Goal: Task Accomplishment & Management: Manage account settings

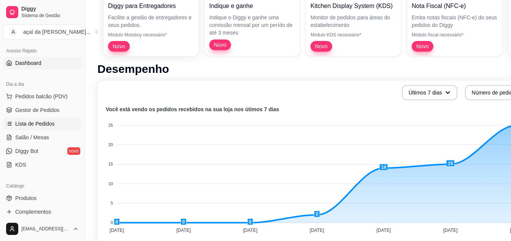
scroll to position [63, 0]
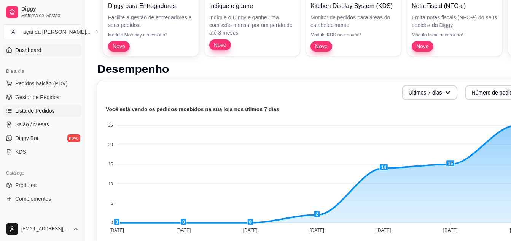
drag, startPoint x: 44, startPoint y: 111, endPoint x: 49, endPoint y: 111, distance: 4.6
click at [44, 111] on span "Lista de Pedidos" at bounding box center [35, 111] width 40 height 8
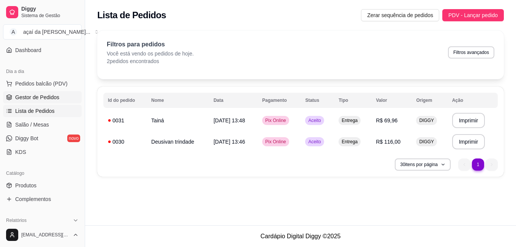
click at [49, 97] on span "Gestor de Pedidos" at bounding box center [37, 98] width 44 height 8
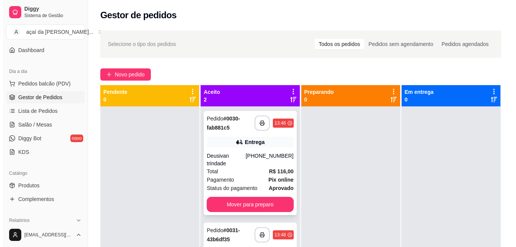
scroll to position [21, 0]
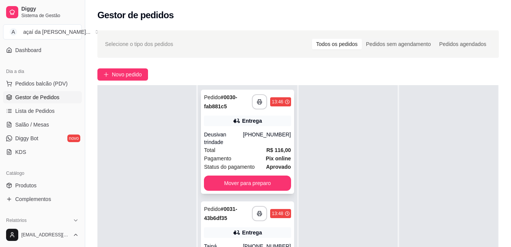
click at [213, 146] on span "Total" at bounding box center [209, 150] width 11 height 8
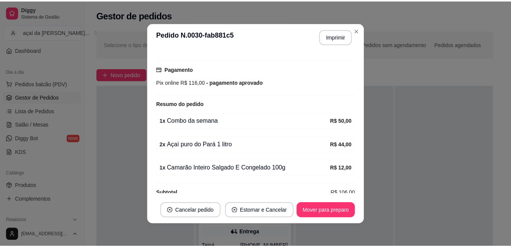
scroll to position [202, 0]
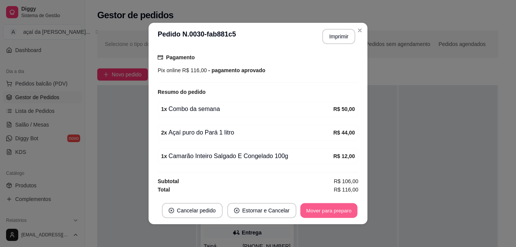
click at [311, 206] on button "Mover para preparo" at bounding box center [328, 210] width 57 height 15
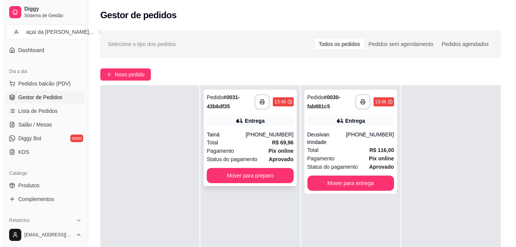
scroll to position [13, 0]
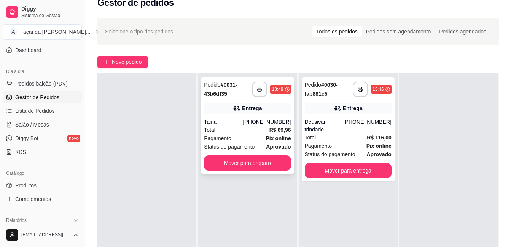
click at [232, 118] on div "Tainá" at bounding box center [223, 122] width 39 height 8
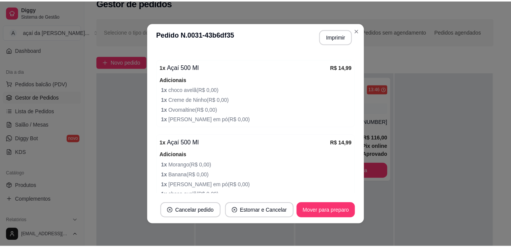
scroll to position [432, 0]
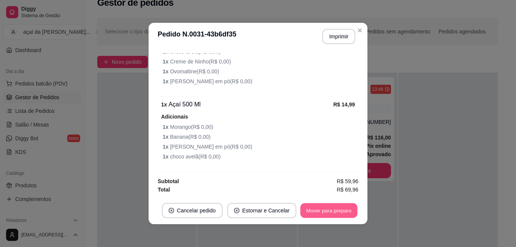
click at [328, 213] on button "Mover para preparo" at bounding box center [328, 210] width 57 height 15
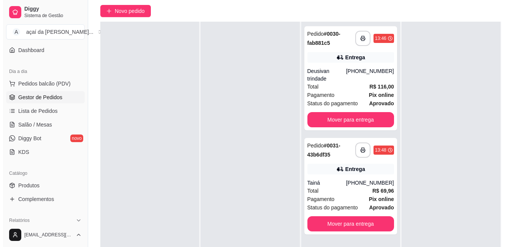
scroll to position [0, 0]
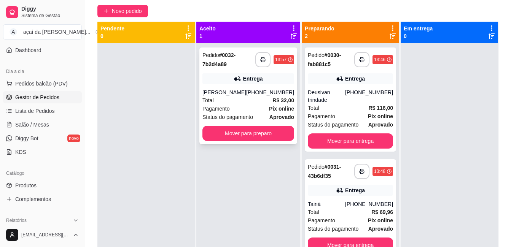
click at [243, 111] on div "Pagamento Pix online" at bounding box center [248, 109] width 92 height 8
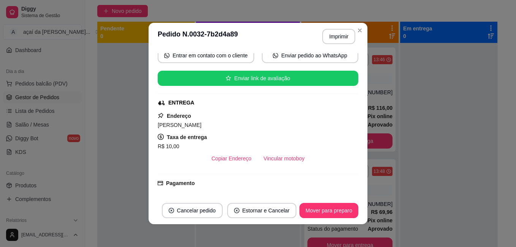
scroll to position [155, 0]
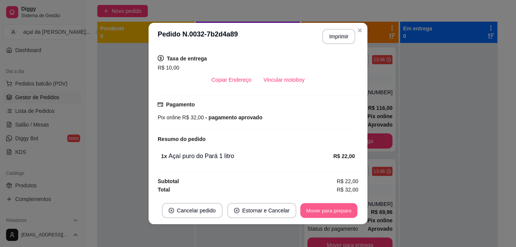
click at [314, 207] on button "Mover para preparo" at bounding box center [328, 210] width 57 height 15
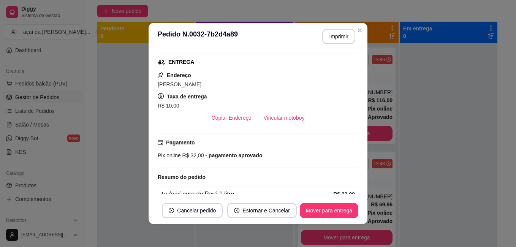
scroll to position [53, 0]
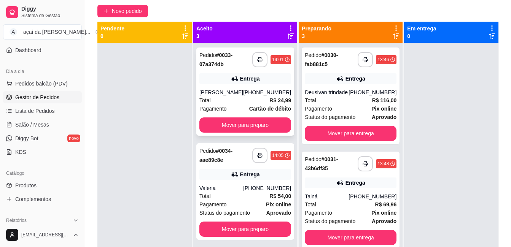
click at [257, 90] on div "[PHONE_NUMBER]" at bounding box center [267, 93] width 48 height 8
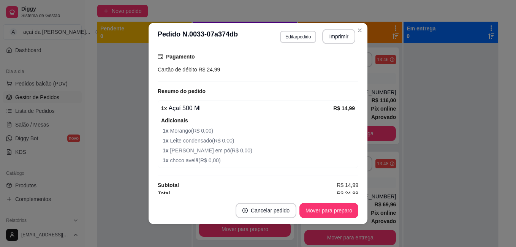
scroll to position [206, 0]
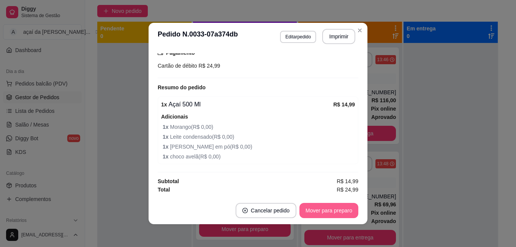
click at [338, 203] on footer "Cancelar pedido Mover para preparo" at bounding box center [258, 210] width 219 height 27
click at [338, 211] on button "Mover para preparo" at bounding box center [328, 210] width 57 height 15
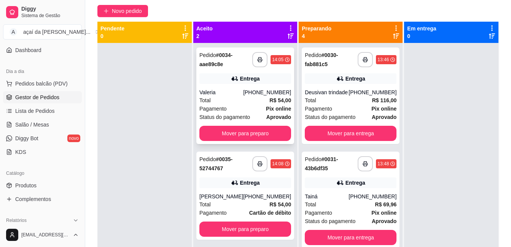
click at [239, 73] on div "**********" at bounding box center [245, 96] width 98 height 97
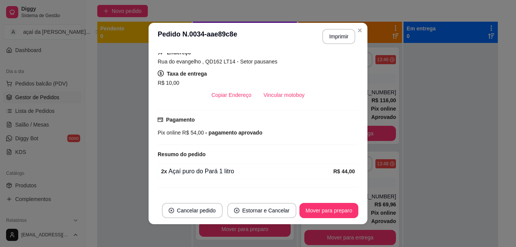
scroll to position [155, 0]
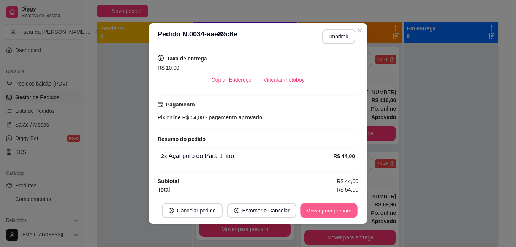
click at [343, 208] on button "Mover para preparo" at bounding box center [328, 210] width 57 height 15
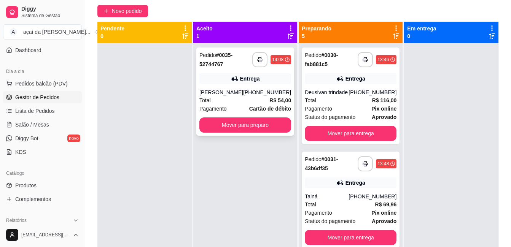
click at [237, 85] on div "**********" at bounding box center [245, 92] width 98 height 88
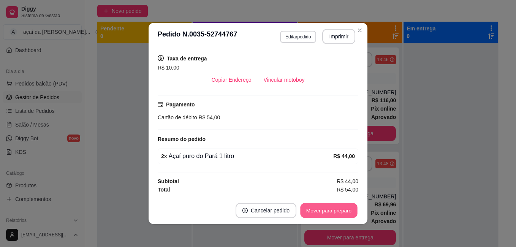
click at [340, 208] on button "Mover para preparo" at bounding box center [328, 210] width 57 height 15
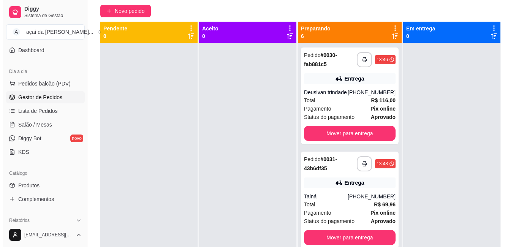
scroll to position [21, 0]
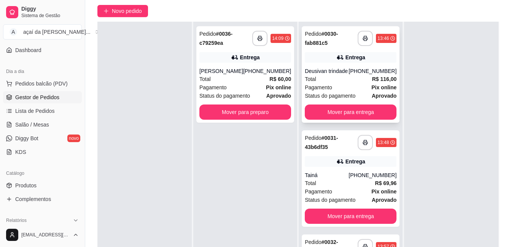
click at [348, 75] on div "[PHONE_NUMBER]" at bounding box center [372, 71] width 48 height 8
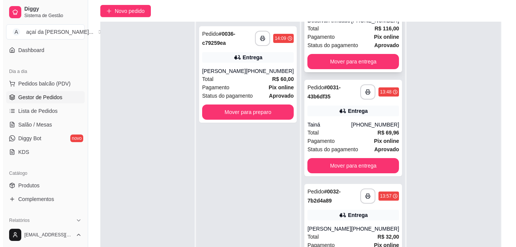
scroll to position [63, 0]
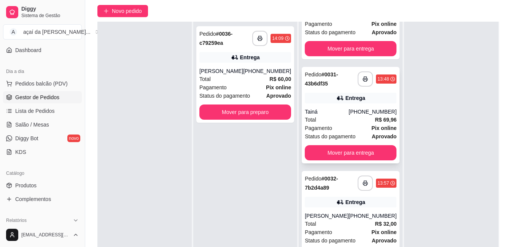
click at [329, 116] on div "Tainá" at bounding box center [326, 112] width 44 height 8
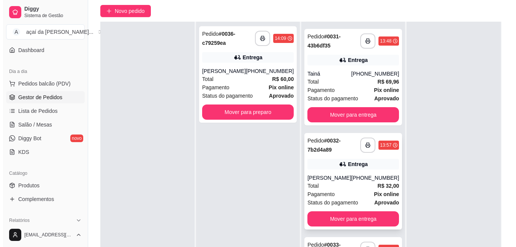
scroll to position [140, 0]
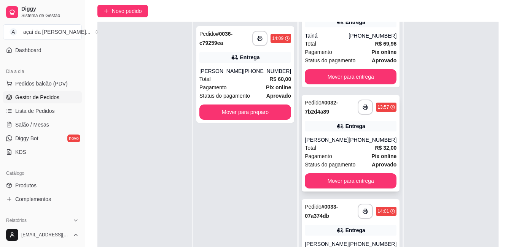
click at [331, 160] on div "Pagamento Pix online" at bounding box center [350, 156] width 92 height 8
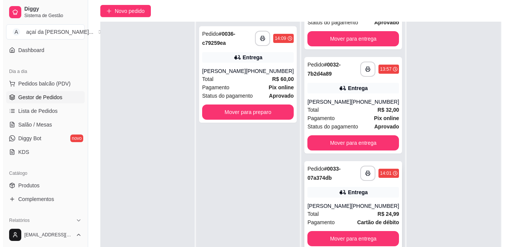
scroll to position [203, 0]
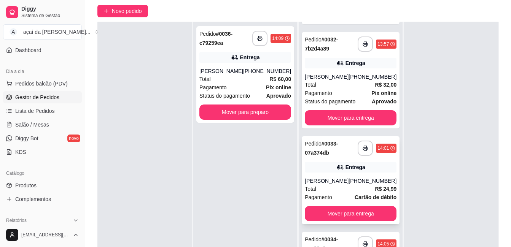
click at [326, 173] on div "Entrega" at bounding box center [350, 167] width 92 height 11
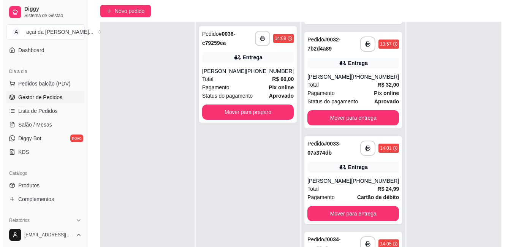
scroll to position [116, 0]
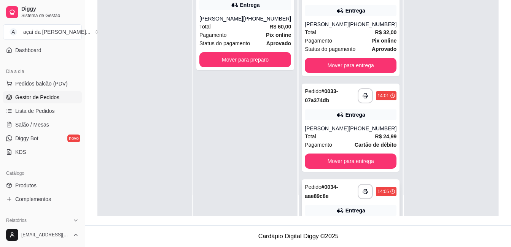
click at [325, 198] on strong "# 0034-aae89c8e" at bounding box center [320, 191] width 33 height 15
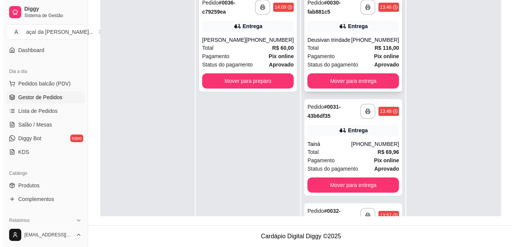
scroll to position [90, 0]
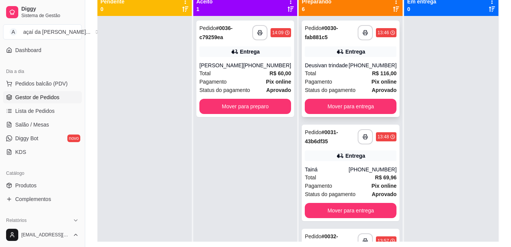
click at [335, 62] on div "Deusivan trindade" at bounding box center [326, 66] width 44 height 8
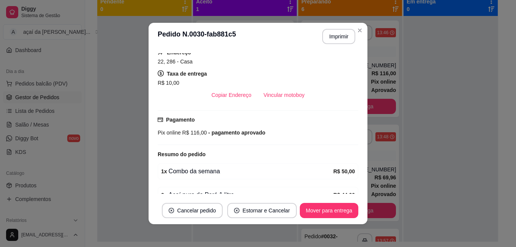
scroll to position [152, 0]
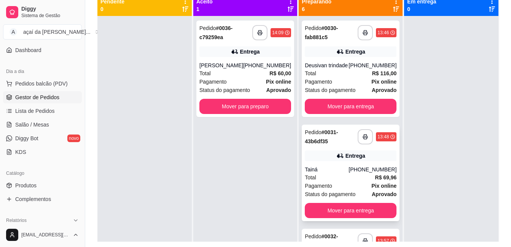
click at [333, 146] on div "Pedido # 0031-43b6df35" at bounding box center [330, 137] width 53 height 18
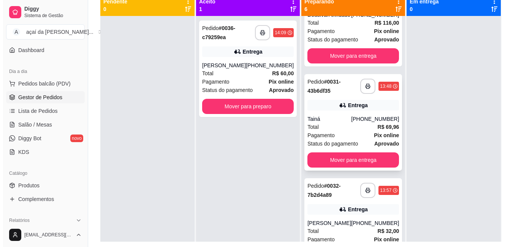
scroll to position [76, 0]
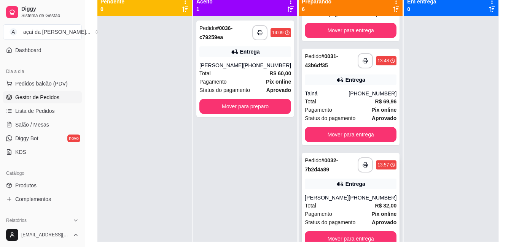
click at [312, 173] on strong "# 0032-7b2d4a89" at bounding box center [320, 164] width 33 height 15
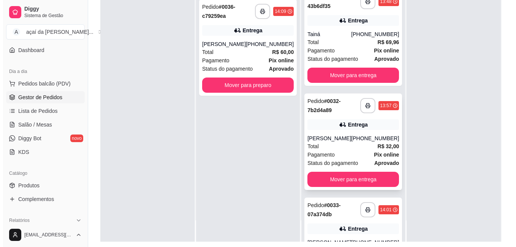
scroll to position [140, 0]
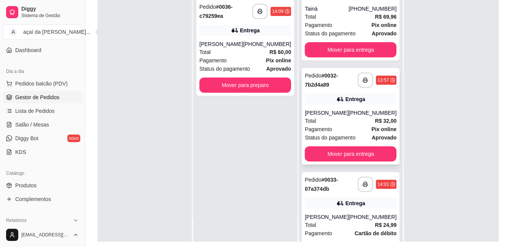
click at [331, 142] on span "Status do pagamento" at bounding box center [329, 137] width 51 height 8
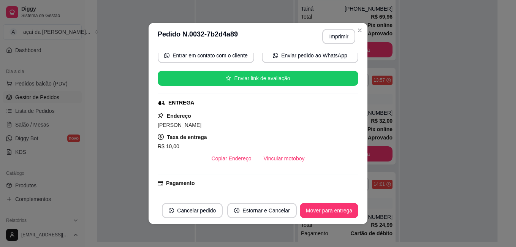
scroll to position [155, 0]
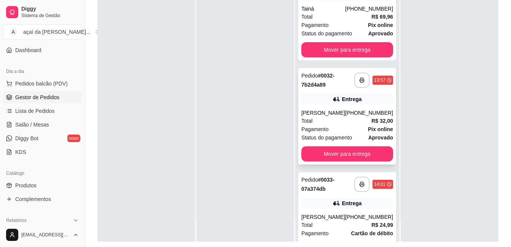
click at [338, 116] on div "**********" at bounding box center [347, 116] width 98 height 97
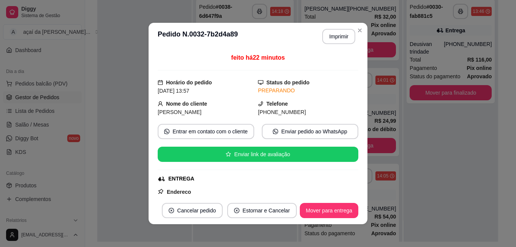
scroll to position [28, 0]
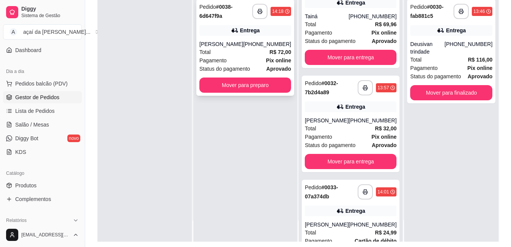
click at [260, 43] on div "[PHONE_NUMBER]" at bounding box center [267, 44] width 48 height 8
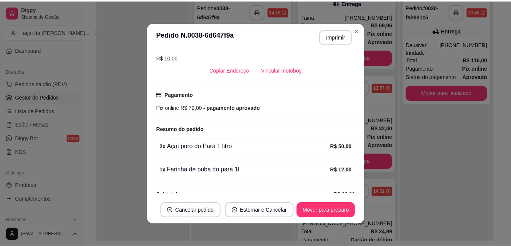
scroll to position [178, 0]
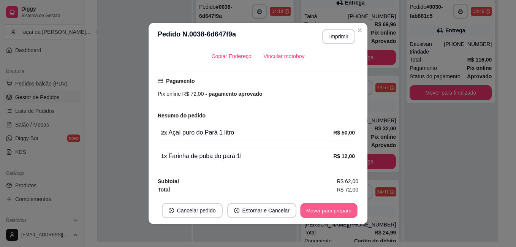
click at [335, 213] on button "Mover para preparo" at bounding box center [328, 210] width 57 height 15
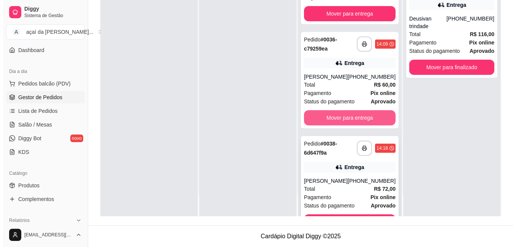
scroll to position [488, 0]
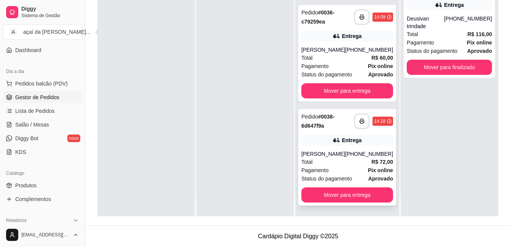
click at [311, 142] on div "Entrega" at bounding box center [347, 140] width 92 height 11
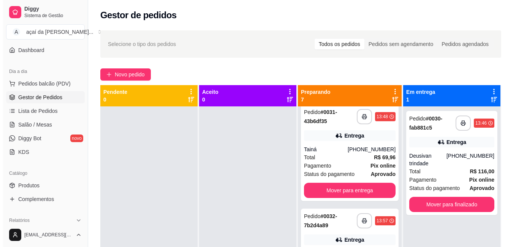
scroll to position [0, 0]
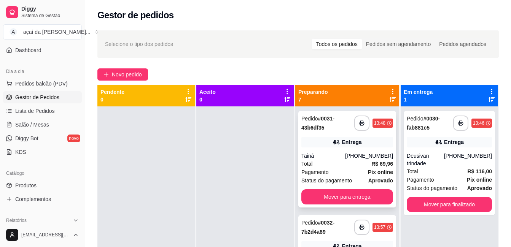
click at [313, 139] on div "Entrega" at bounding box center [347, 142] width 92 height 11
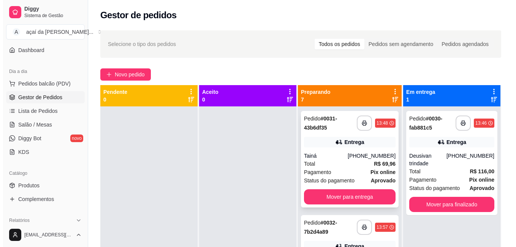
scroll to position [76, 0]
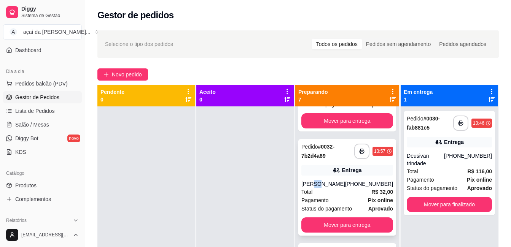
drag, startPoint x: 314, startPoint y: 176, endPoint x: 310, endPoint y: 177, distance: 4.7
click at [310, 177] on div "**********" at bounding box center [347, 187] width 98 height 97
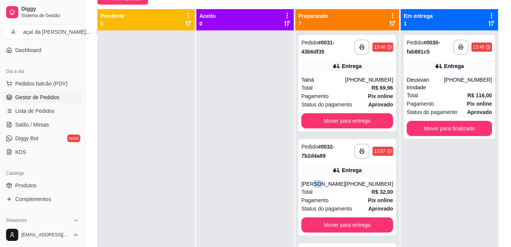
scroll to position [63, 0]
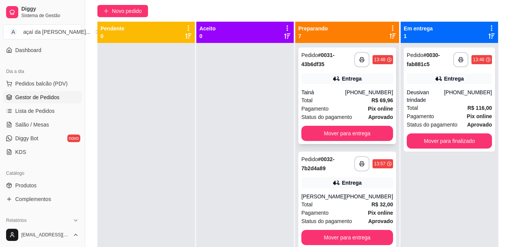
click at [322, 95] on div "Tainá" at bounding box center [323, 93] width 44 height 8
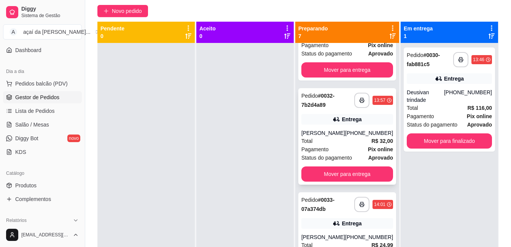
click at [318, 139] on div "Total R$ 32,00" at bounding box center [347, 141] width 92 height 8
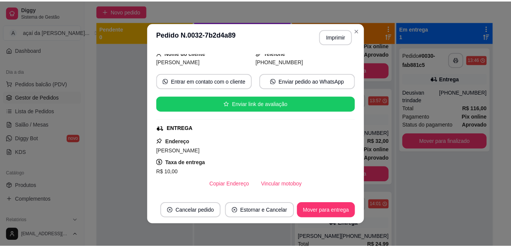
scroll to position [101, 0]
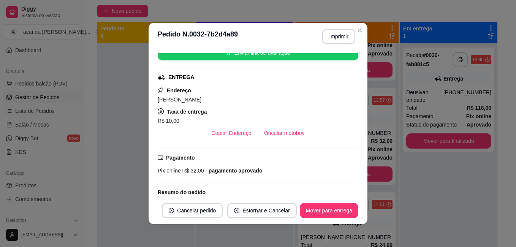
click at [350, 29] on div "**********" at bounding box center [335, 36] width 39 height 15
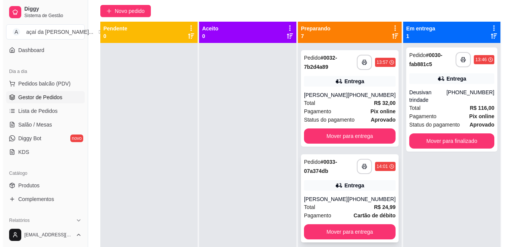
scroll to position [127, 0]
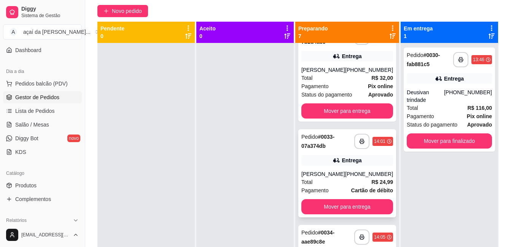
click at [326, 160] on div "Entrega" at bounding box center [347, 160] width 92 height 11
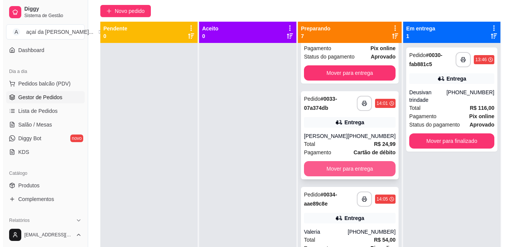
scroll to position [228, 0]
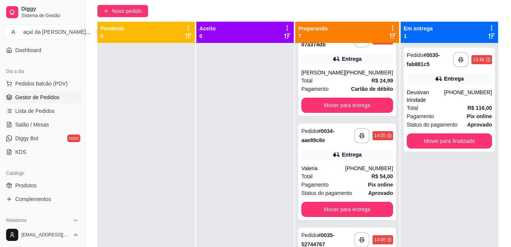
click at [298, 161] on div "**********" at bounding box center [347, 166] width 104 height 247
click at [304, 161] on div "**********" at bounding box center [347, 172] width 98 height 97
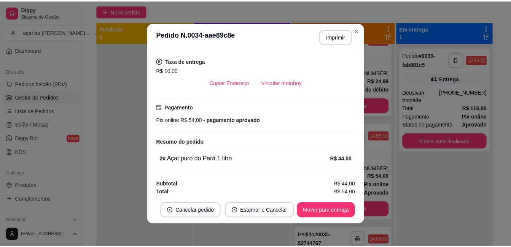
scroll to position [155, 0]
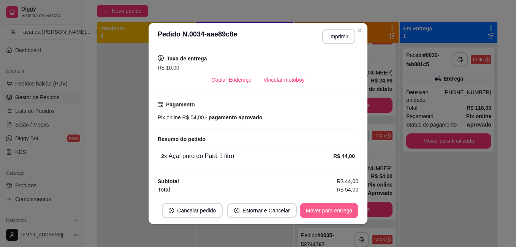
click at [326, 209] on button "Mover para entrega" at bounding box center [329, 210] width 59 height 15
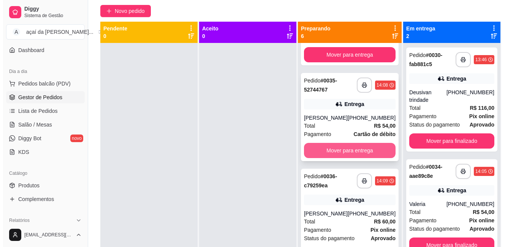
scroll to position [292, 0]
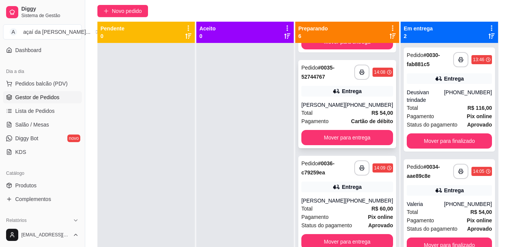
click at [341, 92] on div "Entrega" at bounding box center [351, 91] width 20 height 8
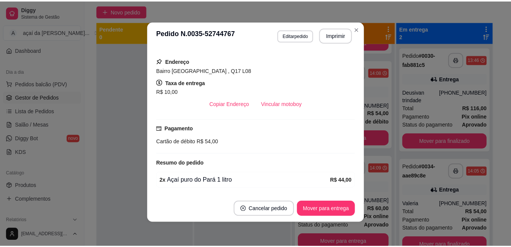
scroll to position [117, 0]
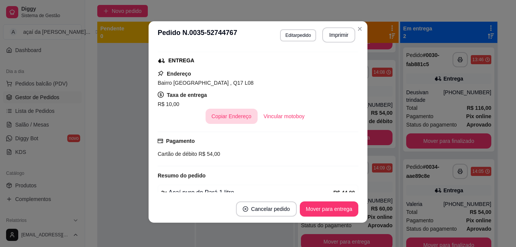
click at [225, 121] on button "Copiar Endereço" at bounding box center [232, 116] width 52 height 15
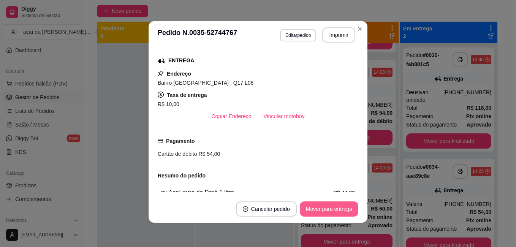
click at [332, 214] on button "Mover para entrega" at bounding box center [329, 208] width 59 height 15
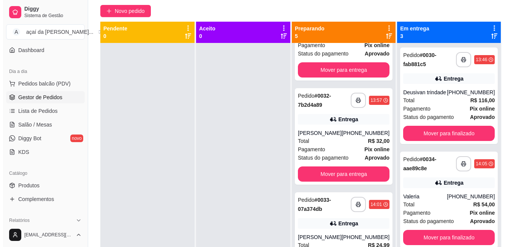
scroll to position [101, 0]
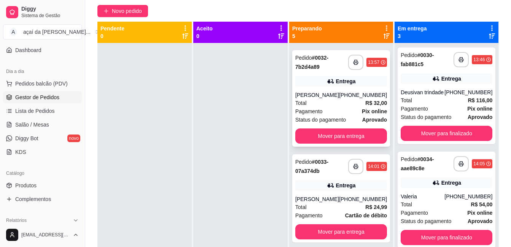
click at [335, 97] on div "[PERSON_NAME]" at bounding box center [317, 95] width 44 height 8
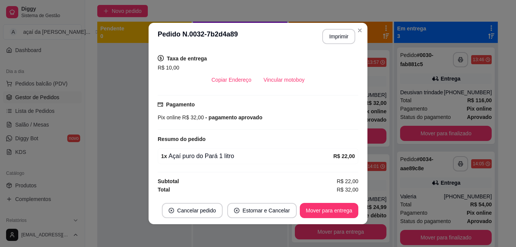
scroll to position [2, 0]
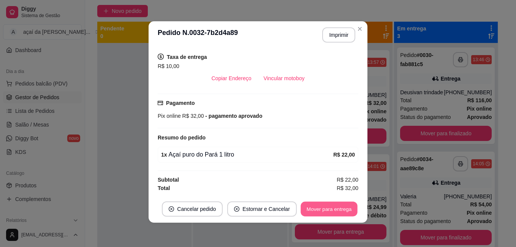
click at [314, 208] on button "Mover para entrega" at bounding box center [329, 209] width 57 height 15
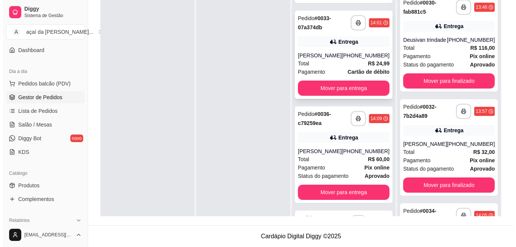
scroll to position [101, 0]
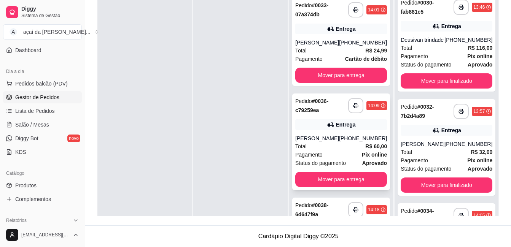
click at [366, 158] on strong "Pix online" at bounding box center [374, 155] width 25 height 6
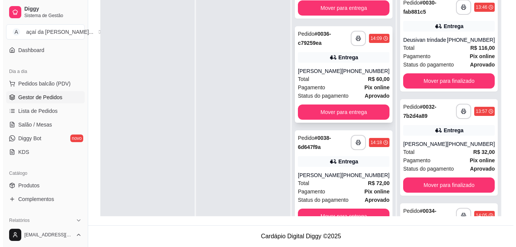
scroll to position [13, 0]
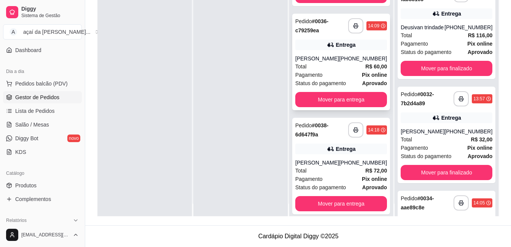
click at [341, 60] on div "[PHONE_NUMBER]" at bounding box center [363, 59] width 48 height 8
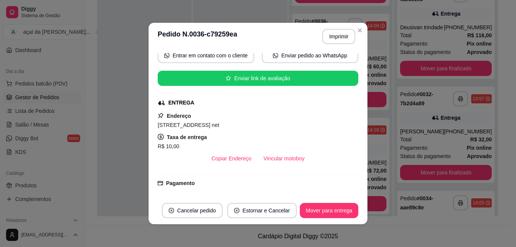
scroll to position [89, 0]
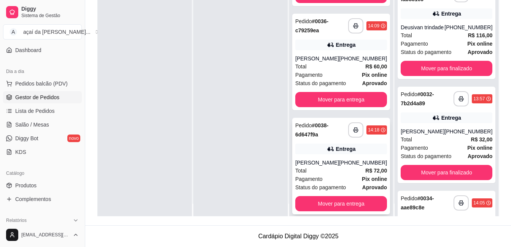
click at [323, 153] on div "Entrega" at bounding box center [341, 149] width 92 height 11
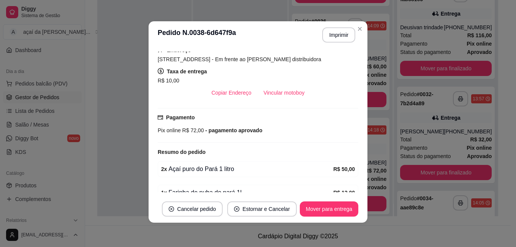
scroll to position [178, 0]
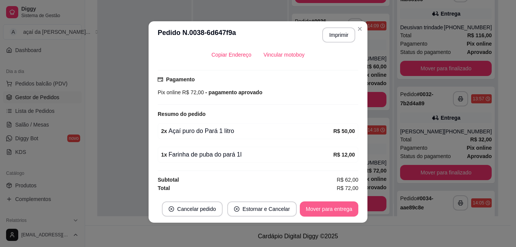
click at [338, 207] on button "Mover para entrega" at bounding box center [329, 208] width 59 height 15
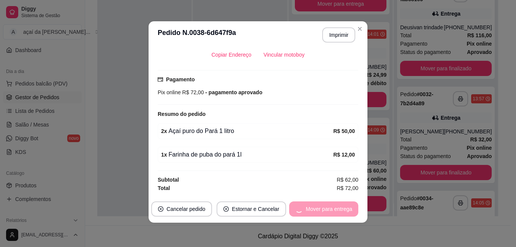
scroll to position [72, 0]
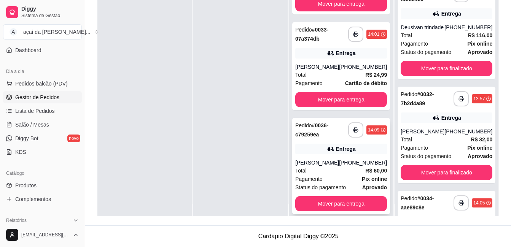
click at [325, 170] on div "Total R$ 60,00" at bounding box center [341, 171] width 92 height 8
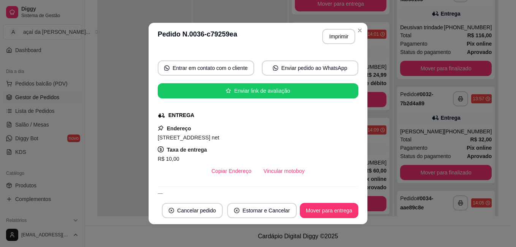
scroll to position [114, 0]
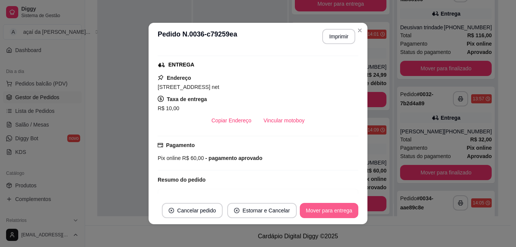
click at [320, 214] on button "Mover para entrega" at bounding box center [329, 210] width 59 height 15
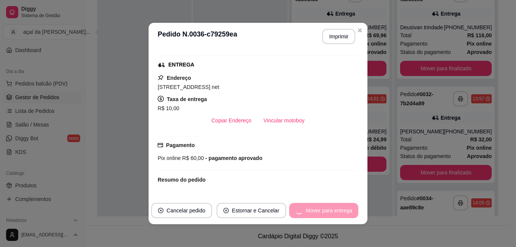
scroll to position [0, 0]
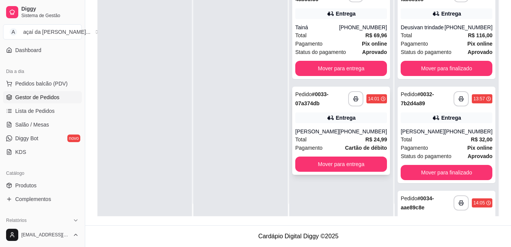
click at [338, 127] on div "**********" at bounding box center [341, 131] width 98 height 88
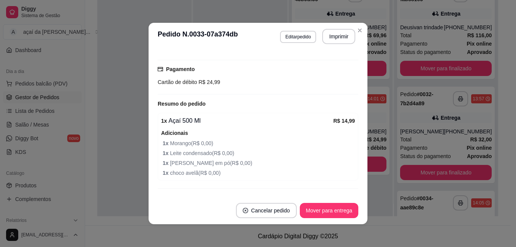
scroll to position [206, 0]
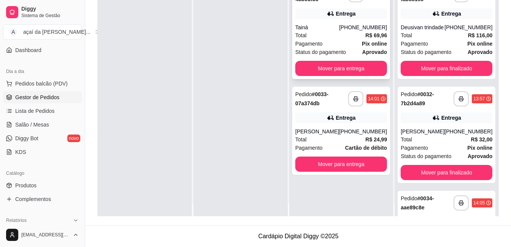
click at [350, 41] on div "Pagamento Pix online" at bounding box center [341, 44] width 92 height 8
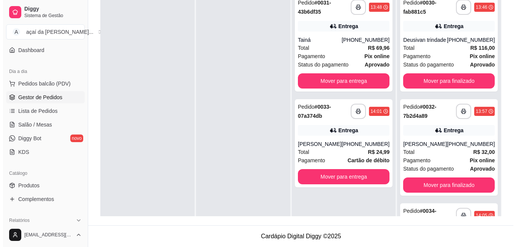
scroll to position [90, 0]
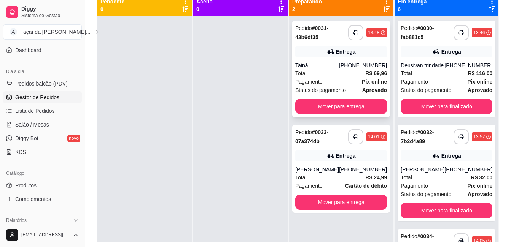
click at [334, 70] on div "Total R$ 69,96" at bounding box center [341, 73] width 92 height 8
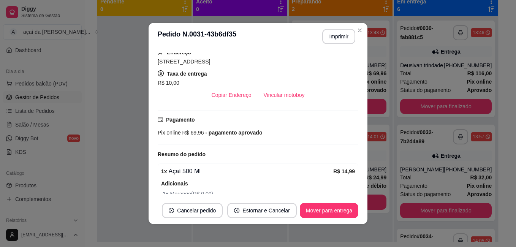
scroll to position [89, 0]
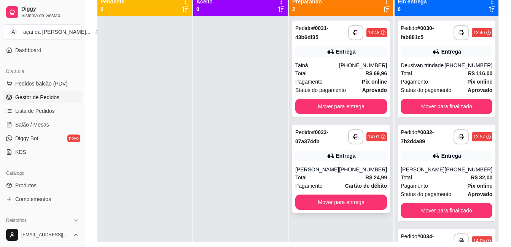
click at [330, 155] on div "Entrega" at bounding box center [341, 156] width 92 height 11
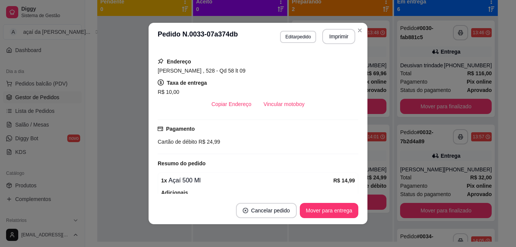
scroll to position [92, 0]
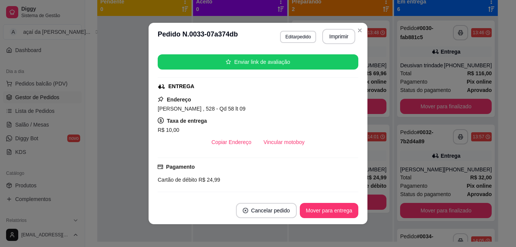
click at [154, 109] on div "feito há 38 minutos Horário do pedido [DATE] 14:01 Status do pedido PREPARANDO …" at bounding box center [258, 123] width 219 height 147
click at [158, 108] on span "[PERSON_NAME] , 528 - Qd 58 lt 09" at bounding box center [202, 109] width 88 height 6
click at [158, 107] on span "[PERSON_NAME] , 528 - Qd 58 lt 09" at bounding box center [202, 109] width 88 height 6
drag, startPoint x: 155, startPoint y: 107, endPoint x: 216, endPoint y: 112, distance: 61.0
click at [216, 112] on span "[PERSON_NAME] , 528 - Qd 58 lt 09" at bounding box center [202, 109] width 88 height 6
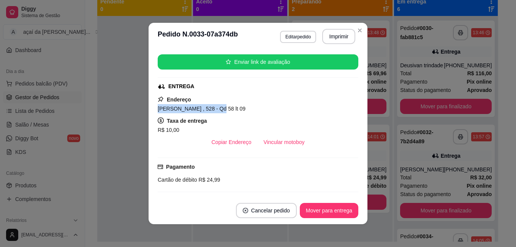
scroll to position [80, 0]
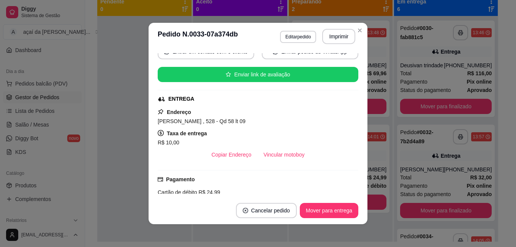
drag, startPoint x: 203, startPoint y: 107, endPoint x: 189, endPoint y: 150, distance: 45.4
click at [189, 150] on div "Endereço [PERSON_NAME] , 528 - Qd 58 lt 09 Taxa de entrega R$ 10,00 Copiar Ende…" at bounding box center [258, 135] width 201 height 55
drag, startPoint x: 189, startPoint y: 150, endPoint x: 157, endPoint y: 120, distance: 43.6
click at [158, 120] on span "[PERSON_NAME] , 528 - Qd 58 lt 09" at bounding box center [202, 121] width 88 height 6
drag, startPoint x: 155, startPoint y: 120, endPoint x: 213, endPoint y: 122, distance: 58.2
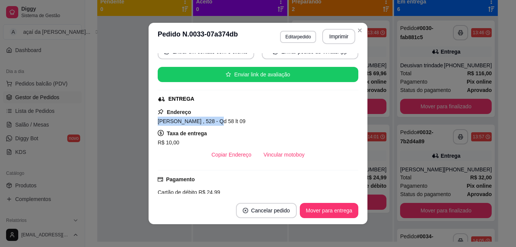
click at [213, 122] on span "[PERSON_NAME] , 528 - Qd 58 lt 09" at bounding box center [202, 121] width 88 height 6
drag, startPoint x: 213, startPoint y: 122, endPoint x: 207, endPoint y: 119, distance: 6.6
copy span "[PERSON_NAME]"
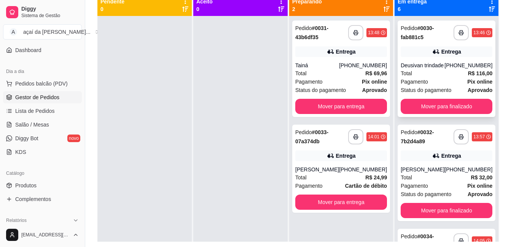
click at [425, 78] on div "**********" at bounding box center [446, 69] width 98 height 97
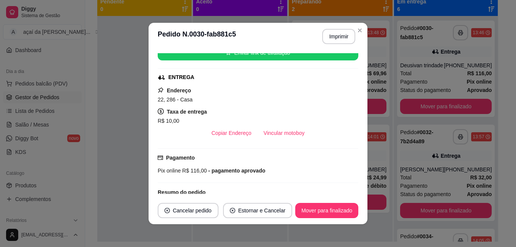
scroll to position [140, 0]
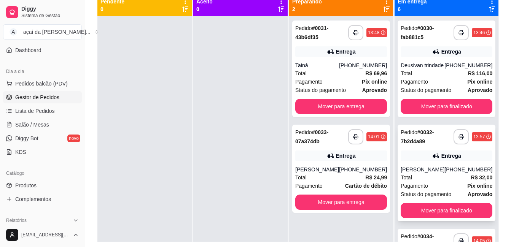
click at [419, 146] on div "Pedido # 0032-7b2d4a89" at bounding box center [426, 137] width 53 height 18
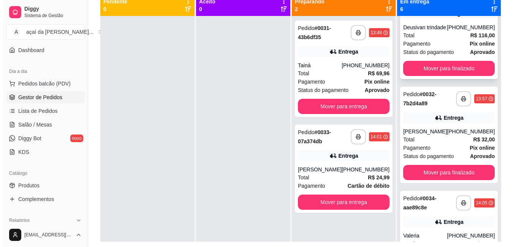
scroll to position [63, 0]
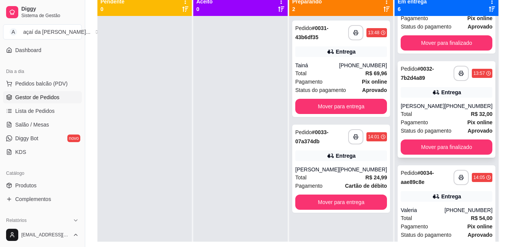
click at [421, 98] on div "Entrega" at bounding box center [446, 92] width 92 height 11
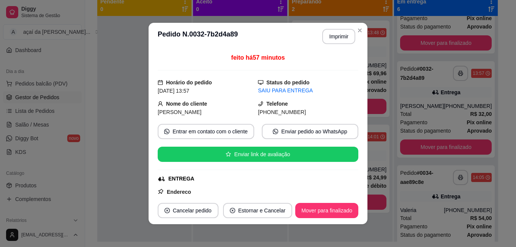
scroll to position [76, 0]
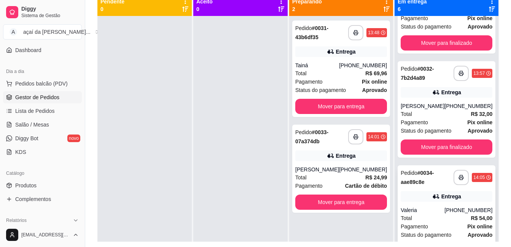
click at [438, 197] on div "**********" at bounding box center [446, 213] width 98 height 97
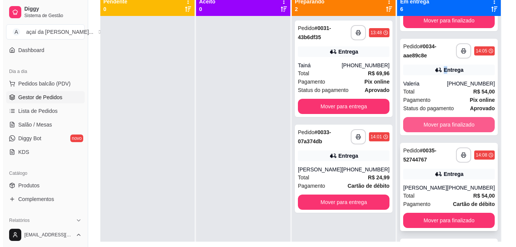
scroll to position [203, 0]
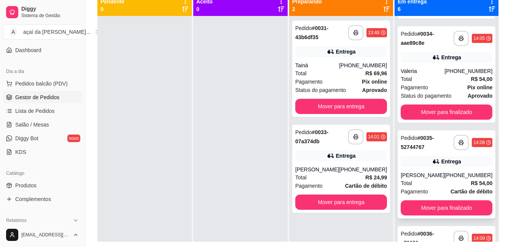
click at [431, 179] on div "[PERSON_NAME]" at bounding box center [422, 175] width 44 height 8
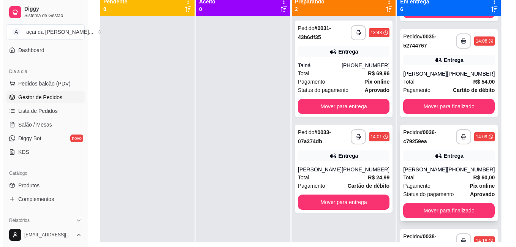
scroll to position [317, 0]
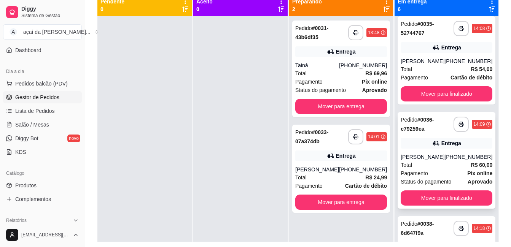
click at [421, 161] on div "[PERSON_NAME]" at bounding box center [422, 157] width 44 height 8
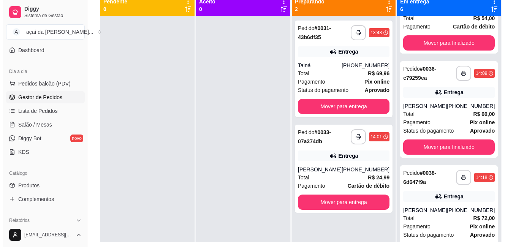
scroll to position [21, 0]
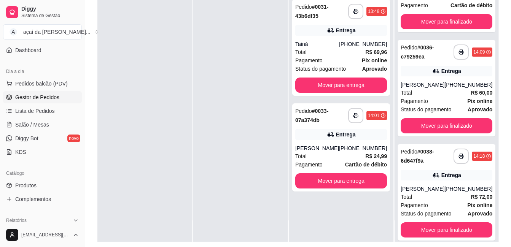
click at [396, 231] on div "**********" at bounding box center [446, 118] width 104 height 247
drag, startPoint x: 396, startPoint y: 231, endPoint x: 478, endPoint y: 192, distance: 91.3
click at [478, 192] on div "**********" at bounding box center [446, 192] width 98 height 97
click at [407, 181] on div "Entrega" at bounding box center [446, 175] width 92 height 11
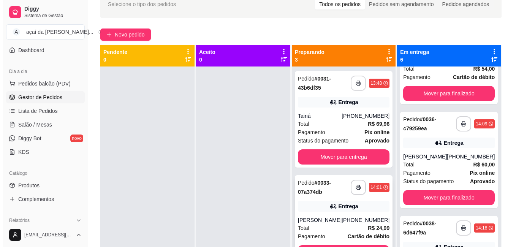
scroll to position [65, 0]
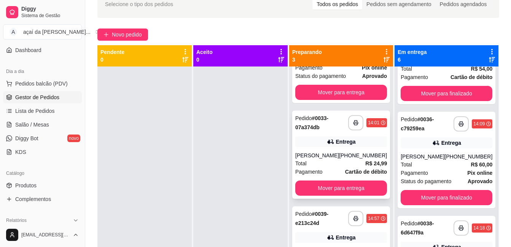
click at [317, 157] on div "[PERSON_NAME]" at bounding box center [317, 156] width 44 height 8
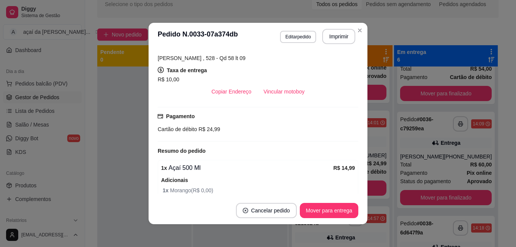
scroll to position [105, 0]
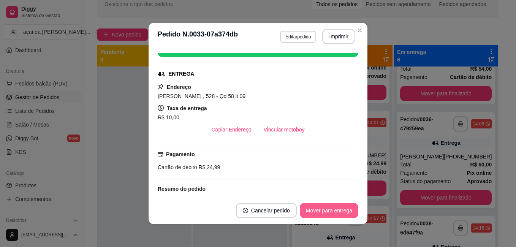
click at [333, 206] on button "Mover para entrega" at bounding box center [329, 210] width 59 height 15
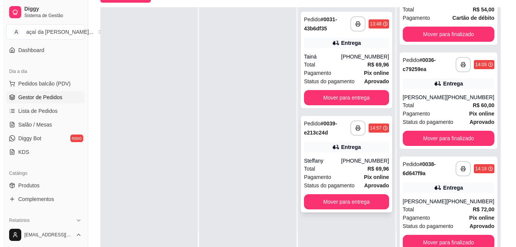
scroll to position [116, 0]
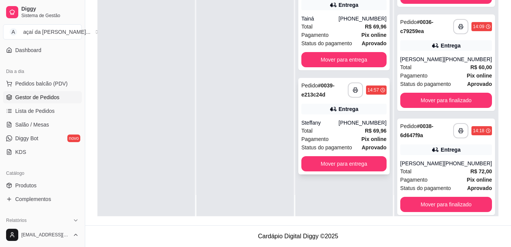
click at [327, 118] on div "**********" at bounding box center [343, 126] width 91 height 97
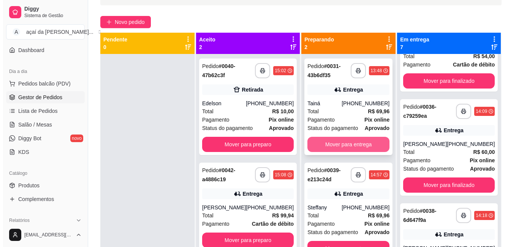
scroll to position [27, 0]
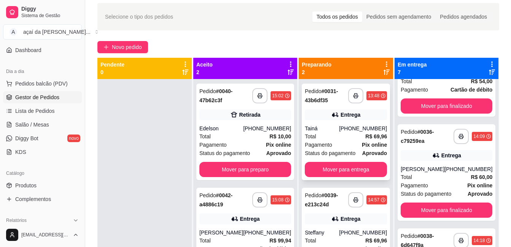
click at [339, 125] on div "Tainá" at bounding box center [321, 129] width 34 height 8
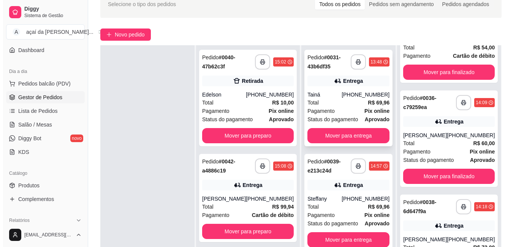
scroll to position [52, 0]
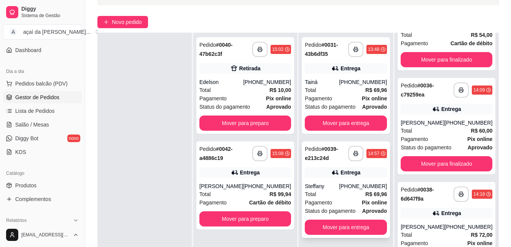
click at [327, 166] on div "**********" at bounding box center [345, 189] width 88 height 97
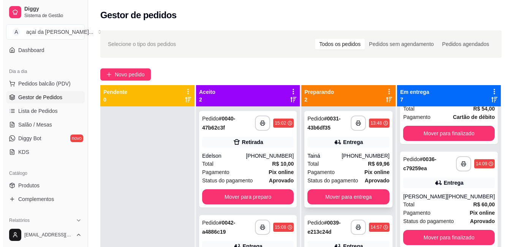
scroll to position [21, 0]
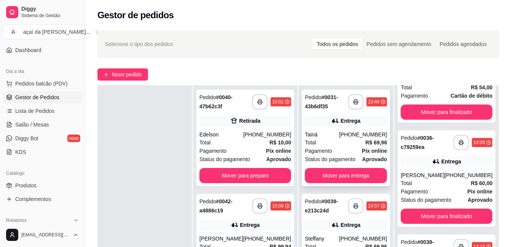
click at [323, 137] on div "Tainá" at bounding box center [321, 135] width 34 height 8
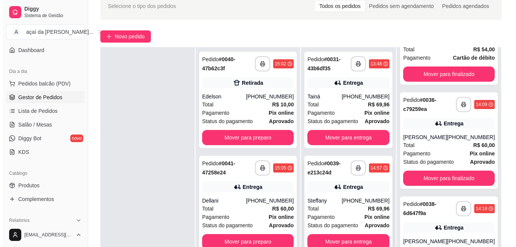
scroll to position [63, 0]
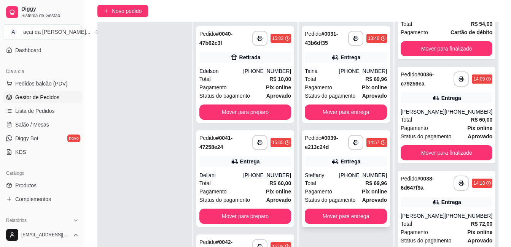
click at [339, 150] on div "Pedido # 0039-e213c24d" at bounding box center [325, 142] width 43 height 18
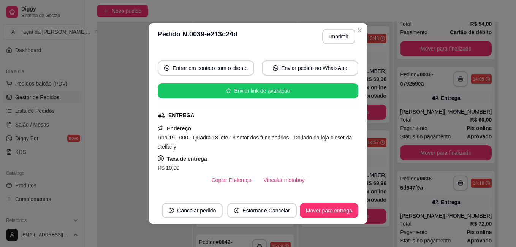
scroll to position [76, 0]
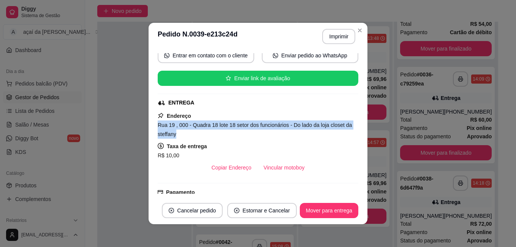
drag, startPoint x: 156, startPoint y: 127, endPoint x: 201, endPoint y: 133, distance: 44.9
click at [201, 133] on div "Rua 19 , 000 - Quadra 18 lote 18 setor dos funcionários - Do lado da loja close…" at bounding box center [258, 130] width 201 height 18
drag, startPoint x: 201, startPoint y: 133, endPoint x: 168, endPoint y: 124, distance: 33.6
copy span "Rua 19 , 000 - Quadra 18 lote 18 setor dos funcionários - Do lado da loja close…"
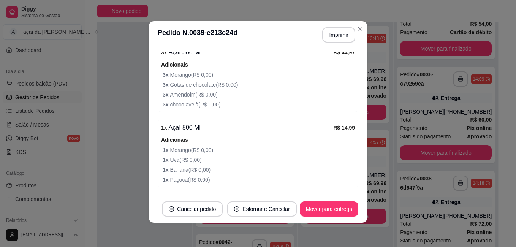
scroll to position [291, 0]
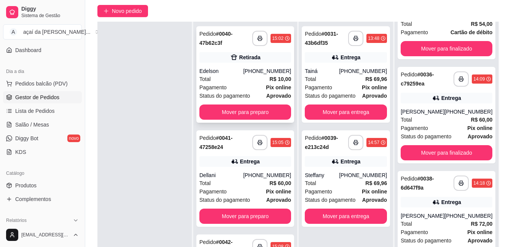
click at [246, 73] on div "[PHONE_NUMBER]" at bounding box center [267, 71] width 48 height 8
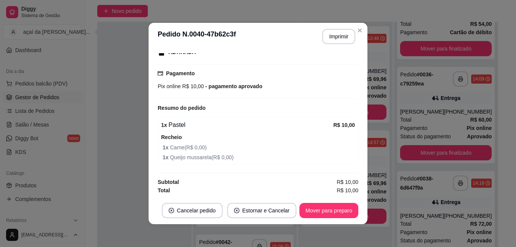
scroll to position [127, 0]
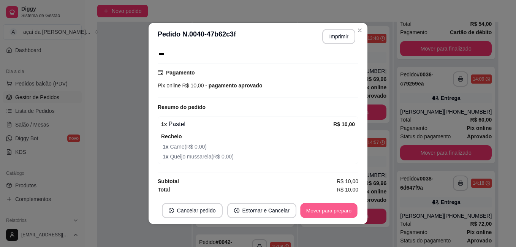
click at [321, 207] on button "Mover para preparo" at bounding box center [328, 210] width 57 height 15
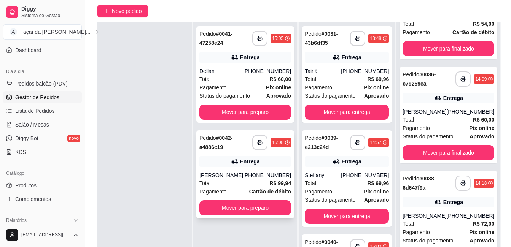
click at [225, 171] on div "**********" at bounding box center [245, 174] width 98 height 88
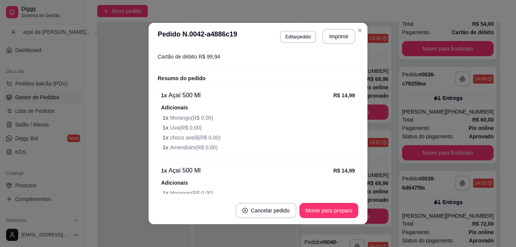
scroll to position [292, 0]
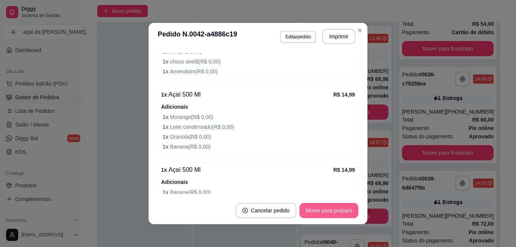
click at [325, 209] on button "Mover para preparo" at bounding box center [329, 210] width 59 height 15
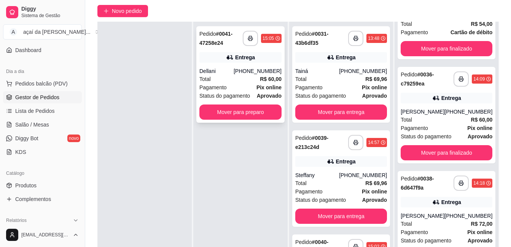
click at [239, 81] on div "Total R$ 60,00" at bounding box center [240, 79] width 82 height 8
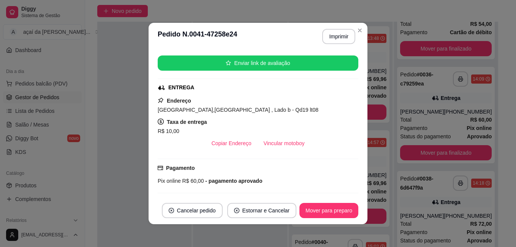
scroll to position [104, 0]
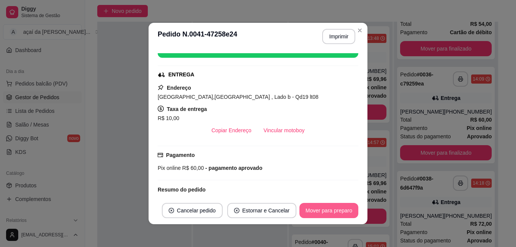
click at [332, 206] on button "Mover para preparo" at bounding box center [329, 210] width 59 height 15
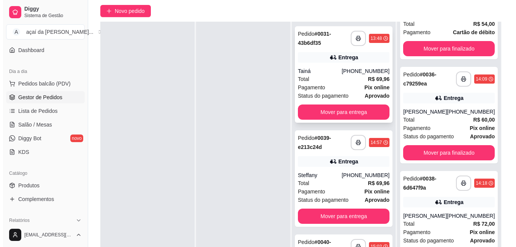
scroll to position [25, 0]
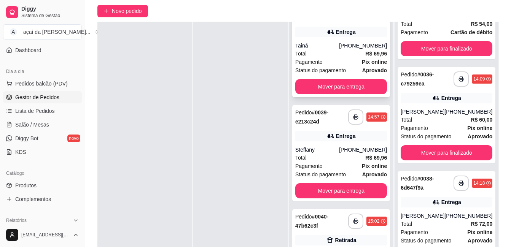
click at [344, 52] on div "Total R$ 69,96" at bounding box center [341, 53] width 92 height 8
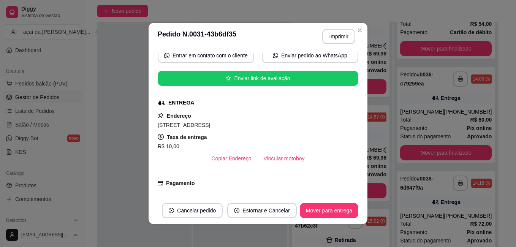
scroll to position [101, 0]
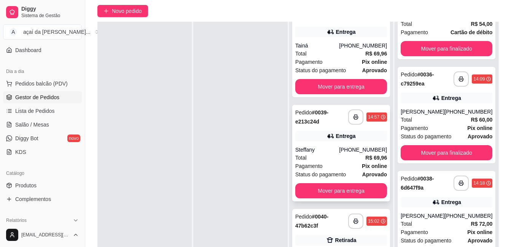
click at [336, 145] on div "**********" at bounding box center [341, 153] width 98 height 97
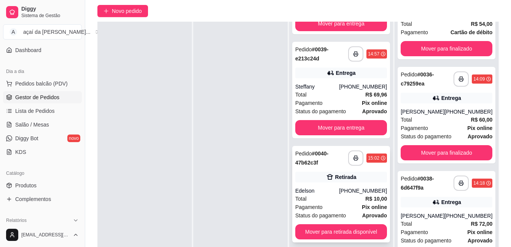
scroll to position [140, 0]
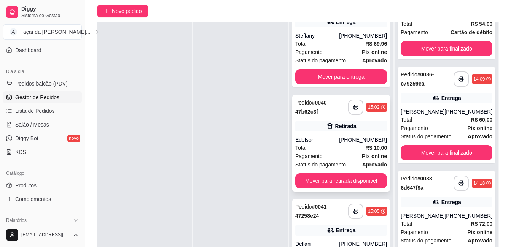
click at [315, 138] on div "Edelson" at bounding box center [317, 140] width 44 height 8
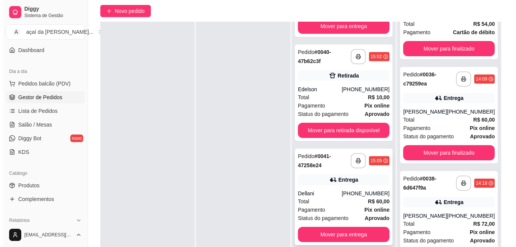
scroll to position [203, 0]
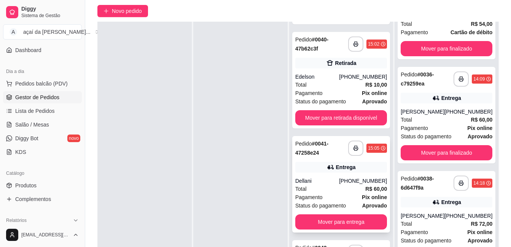
click at [332, 182] on div "Dellani" at bounding box center [317, 181] width 44 height 8
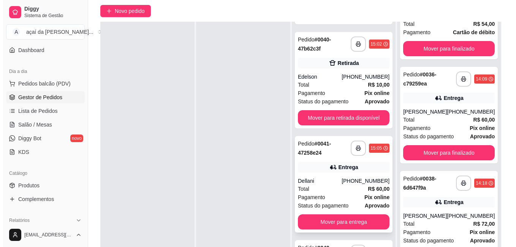
scroll to position [273, 0]
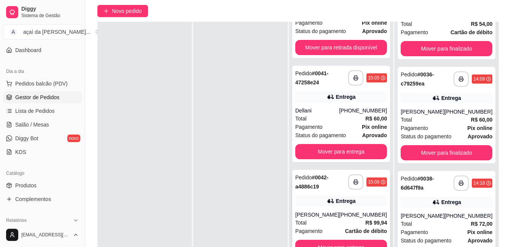
click at [309, 208] on div "**********" at bounding box center [341, 214] width 98 height 88
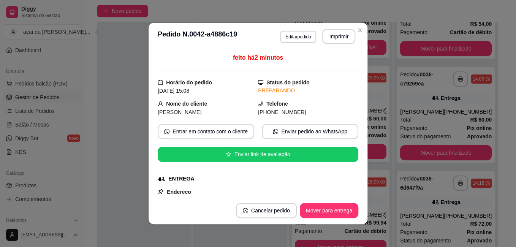
drag, startPoint x: 305, startPoint y: 194, endPoint x: 306, endPoint y: 187, distance: 7.4
click at [306, 193] on div "feito há 2 minutos Horário do pedido [DATE] 15:08 Status do pedido PREPARANDO N…" at bounding box center [258, 123] width 219 height 147
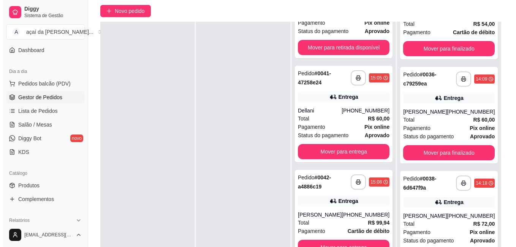
scroll to position [116, 0]
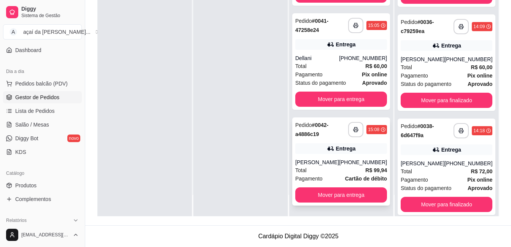
click at [309, 146] on div "Entrega" at bounding box center [341, 148] width 92 height 11
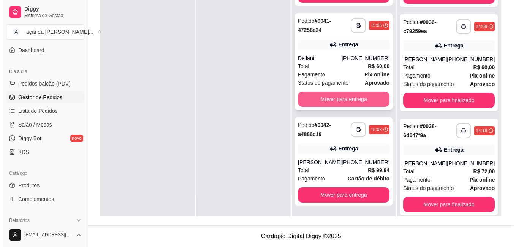
scroll to position [235, 0]
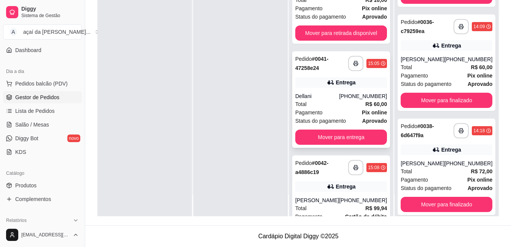
click at [347, 103] on div "Total R$ 60,00" at bounding box center [341, 104] width 92 height 8
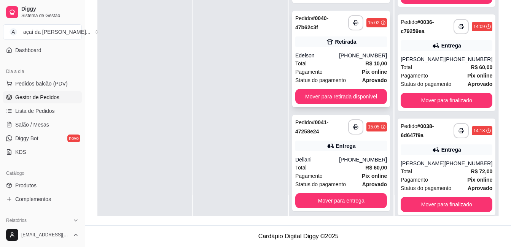
scroll to position [159, 0]
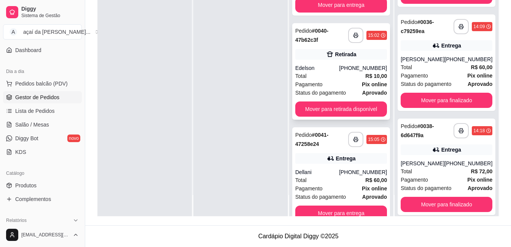
click at [347, 51] on div "Retirada" at bounding box center [345, 55] width 21 height 8
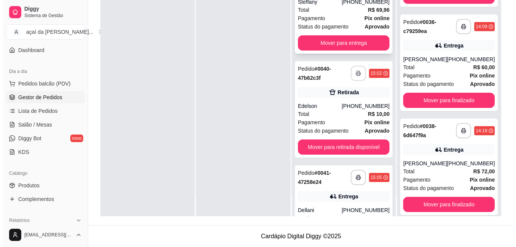
scroll to position [83, 0]
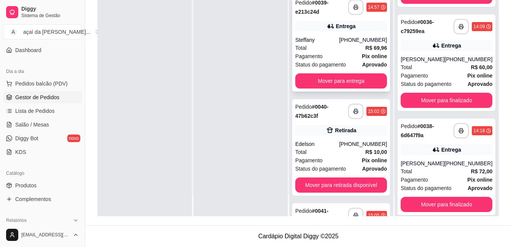
click at [349, 42] on div "[PHONE_NUMBER]" at bounding box center [363, 40] width 48 height 8
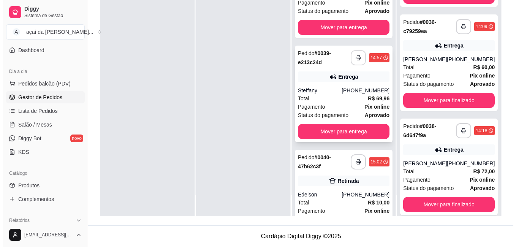
scroll to position [0, 0]
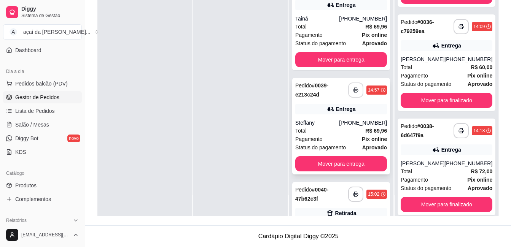
click at [356, 31] on div "Pagamento Pix online" at bounding box center [341, 35] width 92 height 8
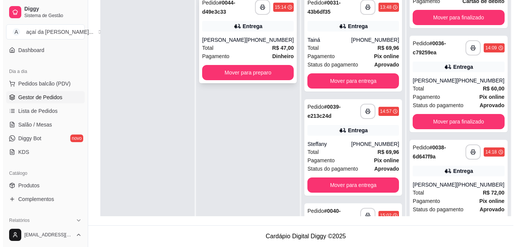
scroll to position [65, 0]
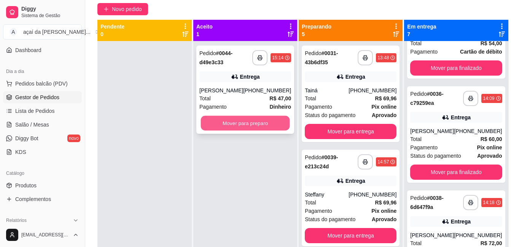
click at [243, 131] on button "Mover para preparo" at bounding box center [245, 123] width 89 height 15
click at [234, 94] on div "[PERSON_NAME]" at bounding box center [221, 91] width 44 height 8
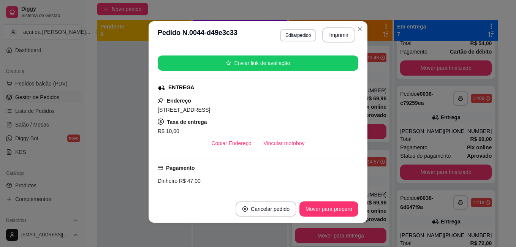
scroll to position [102, 0]
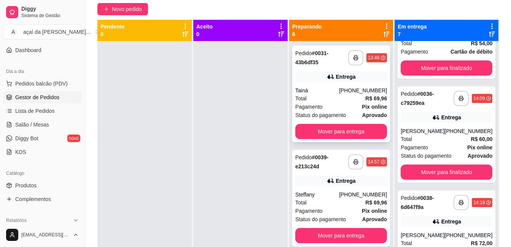
click at [322, 110] on span "Pagamento" at bounding box center [308, 107] width 27 height 8
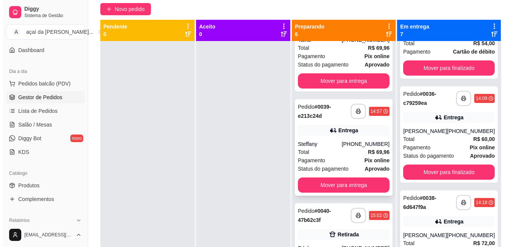
scroll to position [63, 0]
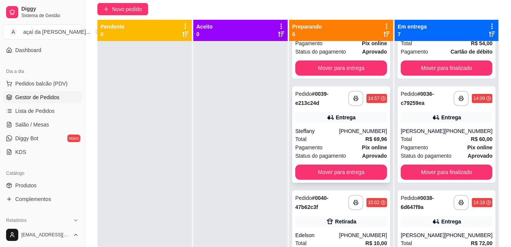
click at [325, 138] on div "Total R$ 69,96" at bounding box center [341, 139] width 92 height 8
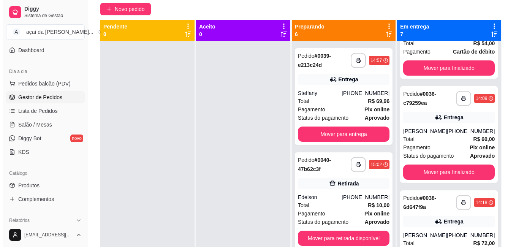
scroll to position [114, 0]
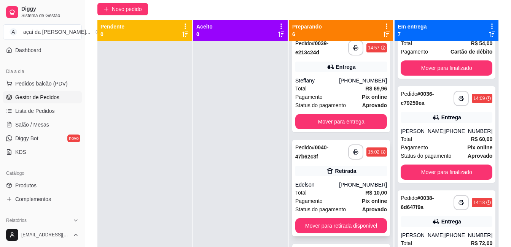
click at [314, 158] on strong "# 0040-47b62c3f" at bounding box center [311, 151] width 33 height 15
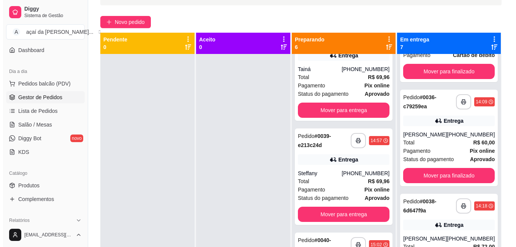
scroll to position [0, 0]
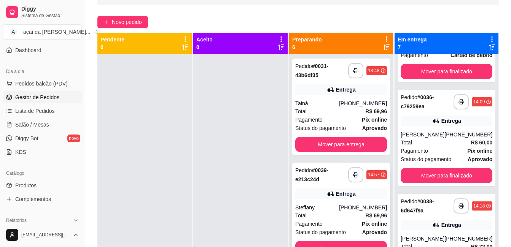
click at [340, 214] on div "Total R$ 69,96" at bounding box center [341, 215] width 92 height 8
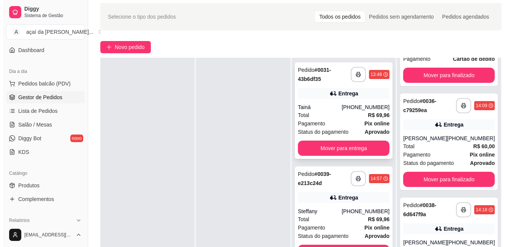
scroll to position [52, 0]
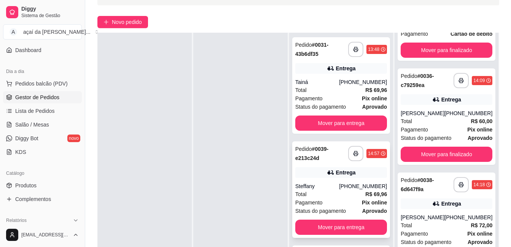
click at [344, 184] on div "[PHONE_NUMBER]" at bounding box center [363, 186] width 48 height 8
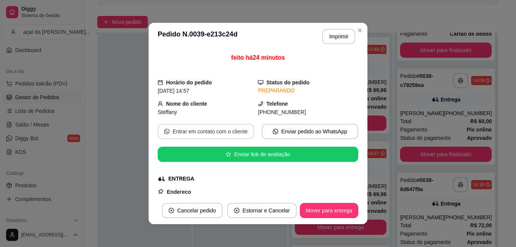
scroll to position [76, 0]
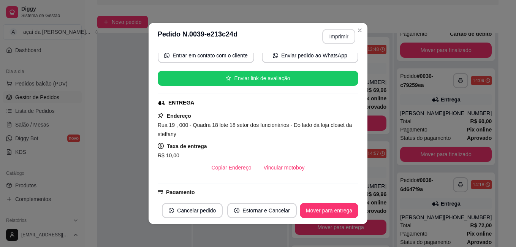
click at [351, 30] on div "**********" at bounding box center [335, 36] width 39 height 15
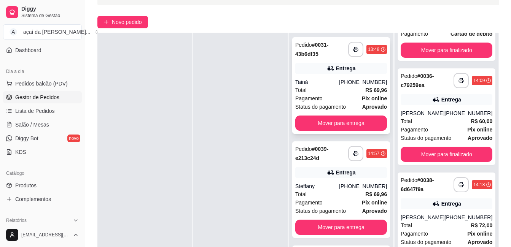
click at [345, 87] on div "Total R$ 69,96" at bounding box center [341, 90] width 92 height 8
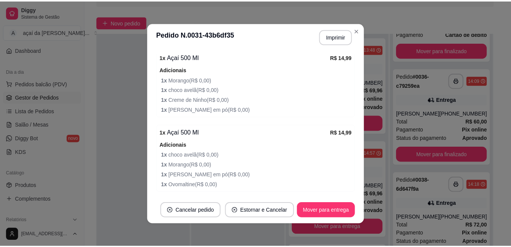
scroll to position [317, 0]
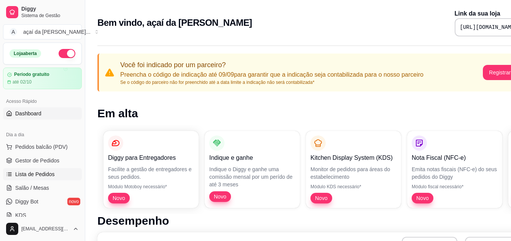
drag, startPoint x: 30, startPoint y: 174, endPoint x: 30, endPoint y: 170, distance: 4.6
click at [30, 174] on span "Lista de Pedidos" at bounding box center [35, 175] width 40 height 8
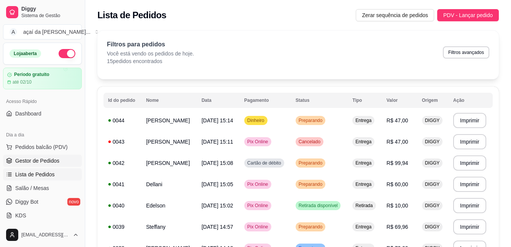
click at [21, 163] on span "Gestor de Pedidos" at bounding box center [37, 161] width 44 height 8
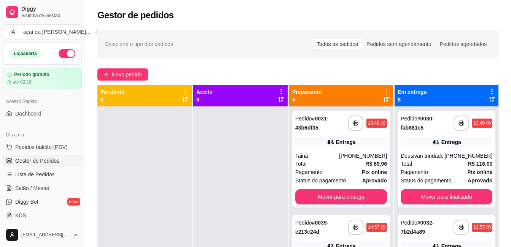
scroll to position [21, 0]
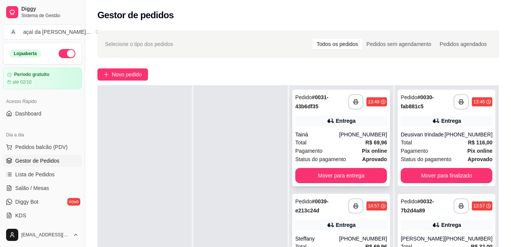
click at [325, 145] on div "Total R$ 69,96" at bounding box center [341, 142] width 92 height 8
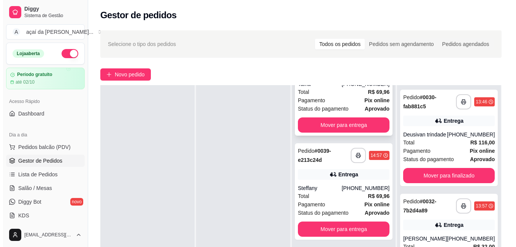
scroll to position [63, 0]
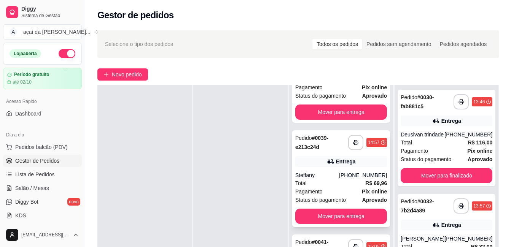
click at [322, 152] on div "**********" at bounding box center [341, 178] width 98 height 97
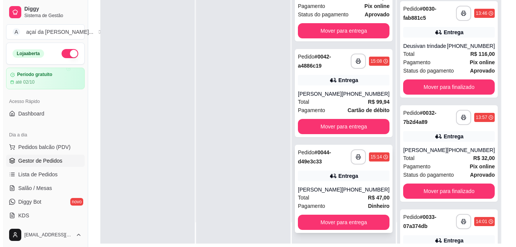
scroll to position [116, 0]
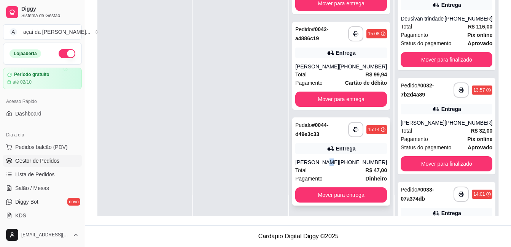
click at [331, 159] on div "[PERSON_NAME]" at bounding box center [317, 163] width 44 height 8
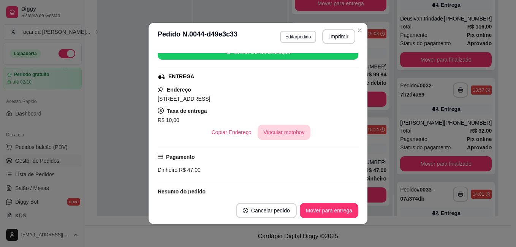
scroll to position [90, 0]
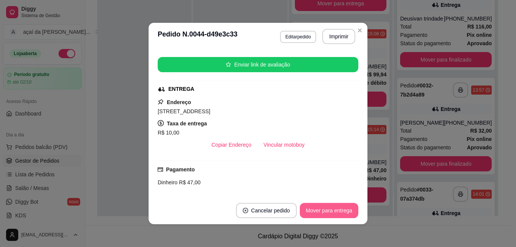
click at [323, 218] on footer "Cancelar pedido Mover para entrega" at bounding box center [258, 210] width 219 height 27
click at [323, 216] on button "Mover para entrega" at bounding box center [329, 210] width 59 height 15
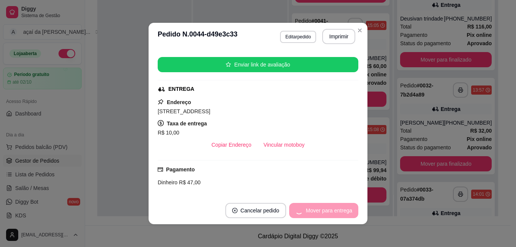
scroll to position [65, 0]
click at [323, 214] on button "Mover para finalizado" at bounding box center [326, 210] width 63 height 15
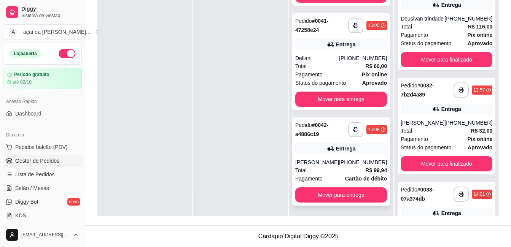
click at [309, 150] on div "Entrega" at bounding box center [341, 148] width 92 height 11
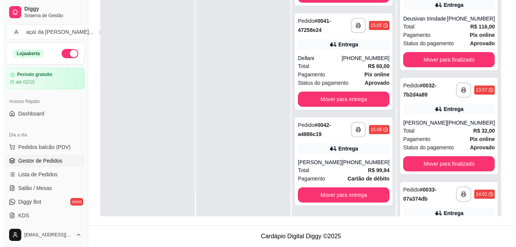
scroll to position [0, 0]
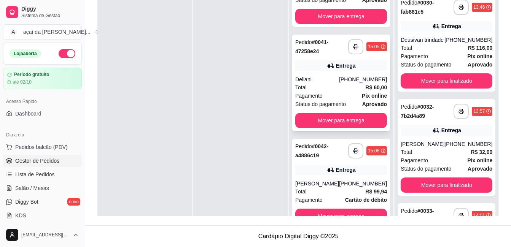
click at [324, 68] on div "Entrega" at bounding box center [341, 65] width 92 height 11
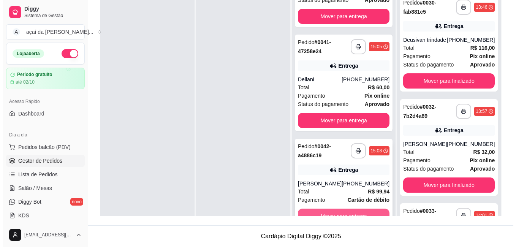
scroll to position [21, 0]
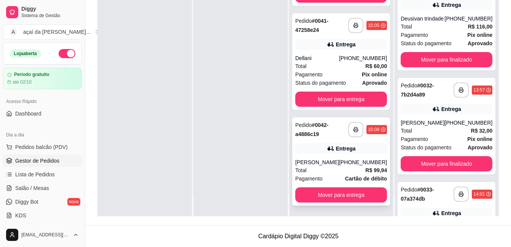
click at [335, 158] on div "**********" at bounding box center [341, 161] width 98 height 88
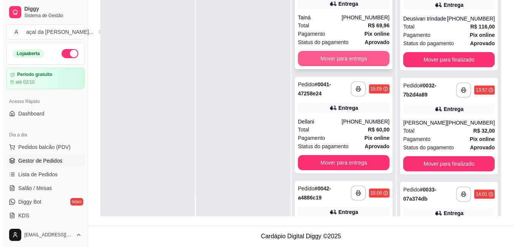
scroll to position [0, 0]
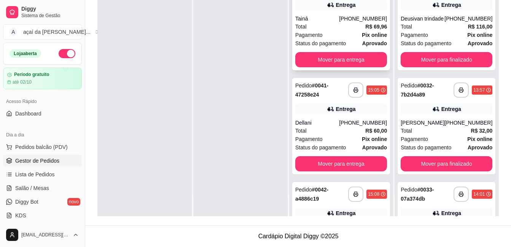
click at [321, 17] on div "Tainá" at bounding box center [317, 19] width 44 height 8
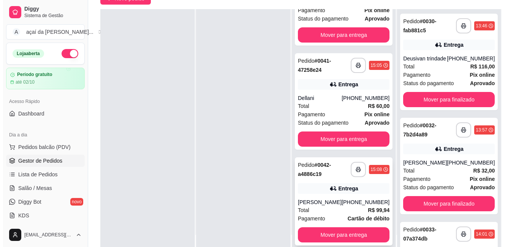
scroll to position [89, 0]
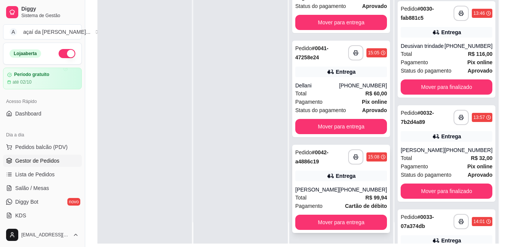
click at [312, 167] on div "**********" at bounding box center [341, 189] width 98 height 88
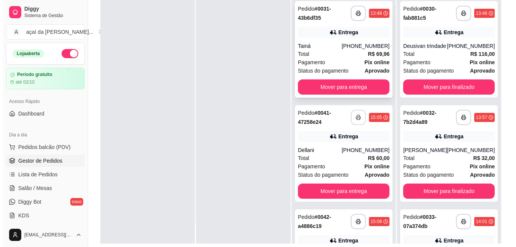
scroll to position [0, 0]
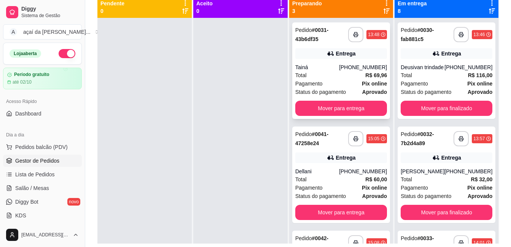
click at [342, 78] on div "Total R$ 69,96" at bounding box center [341, 75] width 92 height 8
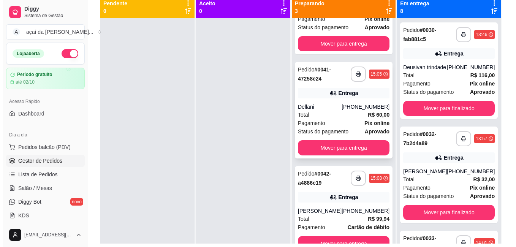
scroll to position [21, 0]
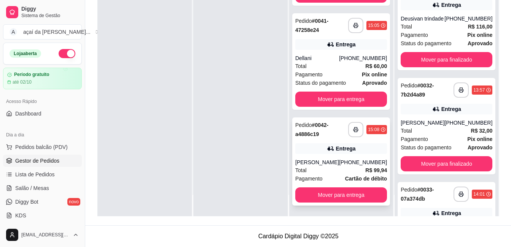
click at [333, 157] on div "**********" at bounding box center [341, 161] width 98 height 88
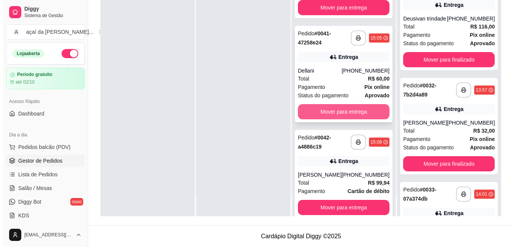
scroll to position [39, 0]
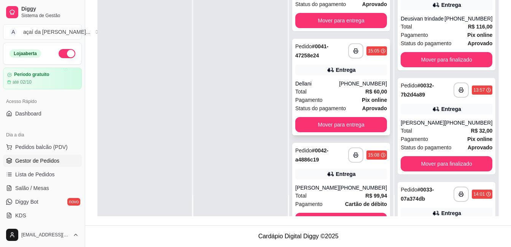
click at [325, 94] on div "Total R$ 60,00" at bounding box center [341, 91] width 92 height 8
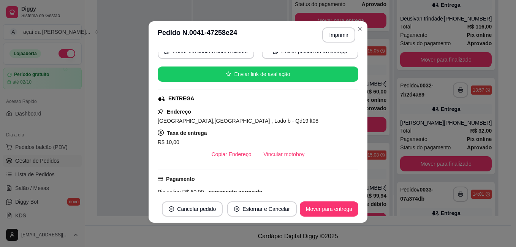
scroll to position [129, 0]
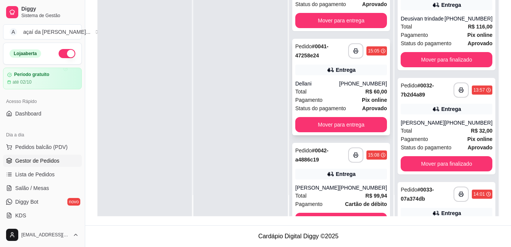
click at [311, 73] on div "Entrega" at bounding box center [341, 70] width 92 height 11
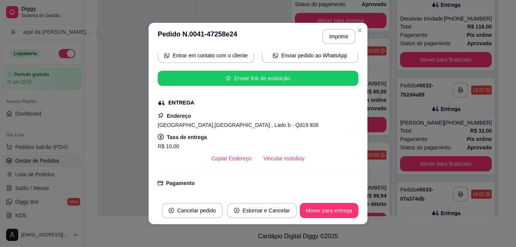
scroll to position [114, 0]
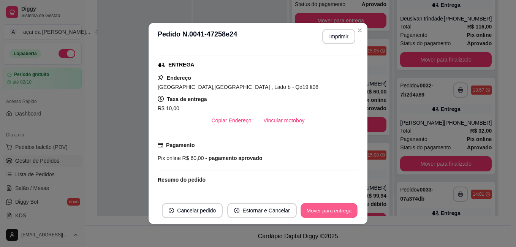
click at [333, 215] on button "Mover para entrega" at bounding box center [329, 210] width 57 height 15
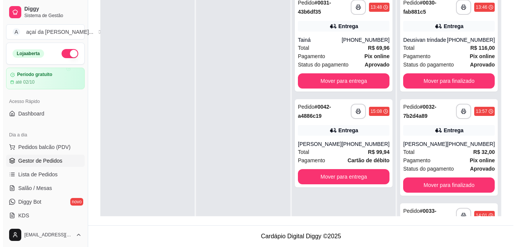
scroll to position [65, 0]
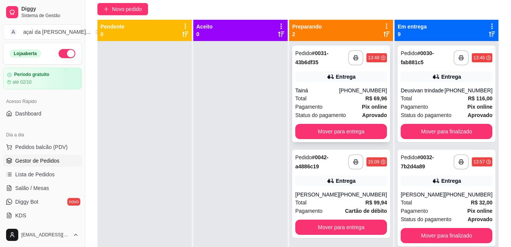
click at [328, 87] on div "Tainá" at bounding box center [317, 91] width 44 height 8
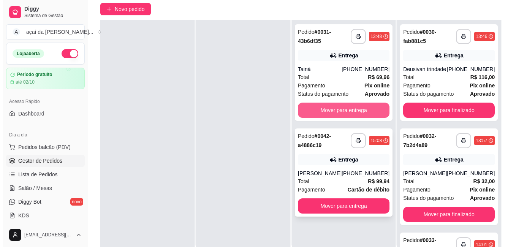
scroll to position [90, 0]
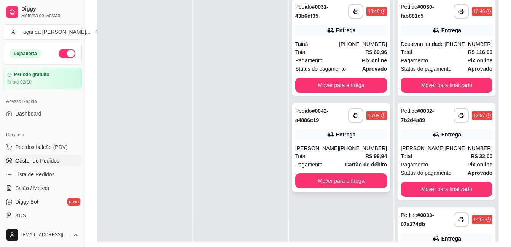
click at [334, 135] on icon at bounding box center [331, 135] width 8 height 8
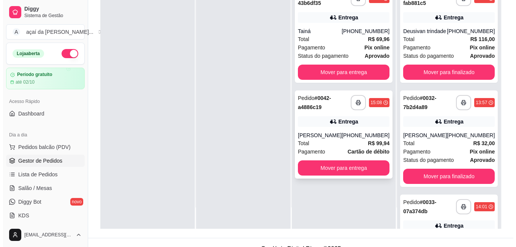
scroll to position [116, 0]
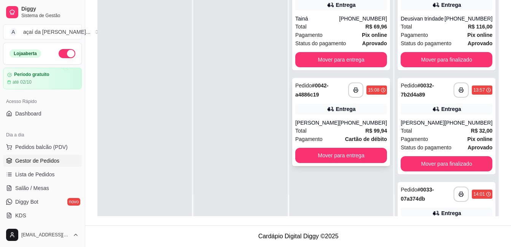
click at [339, 125] on div "[PERSON_NAME]" at bounding box center [317, 123] width 44 height 8
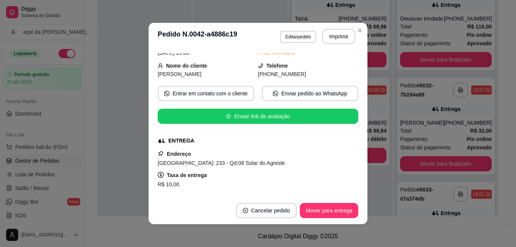
scroll to position [76, 0]
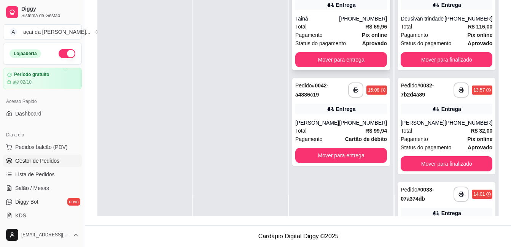
click at [343, 33] on div "Pagamento Pix online" at bounding box center [341, 35] width 92 height 8
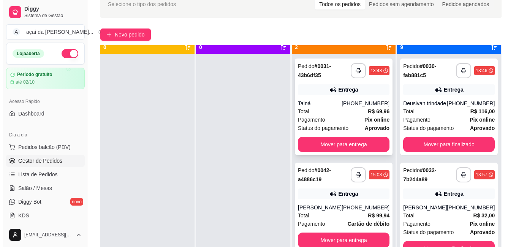
scroll to position [21, 0]
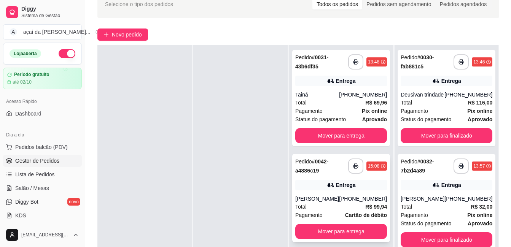
click at [320, 203] on div "Total R$ 99,94" at bounding box center [341, 207] width 92 height 8
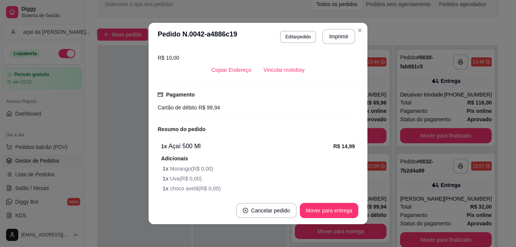
scroll to position [254, 0]
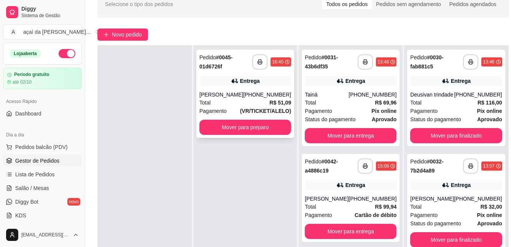
click at [279, 98] on div "(64) 99252-9952" at bounding box center [267, 95] width 48 height 8
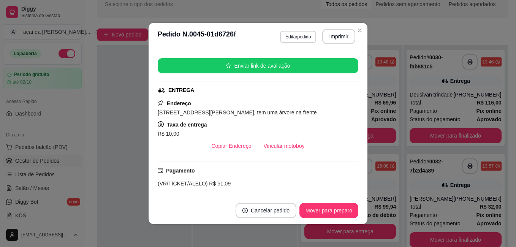
scroll to position [140, 0]
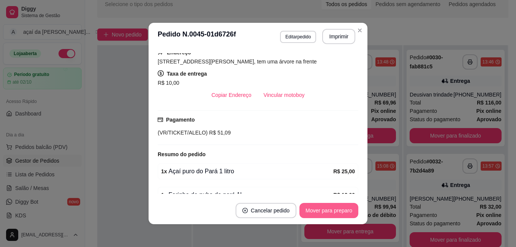
click at [337, 211] on button "Mover para preparo" at bounding box center [329, 210] width 59 height 15
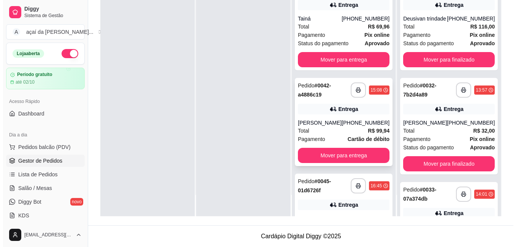
scroll to position [64, 0]
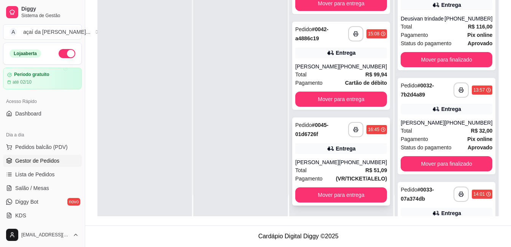
click at [319, 164] on div "Mateus Mendes Mota" at bounding box center [317, 163] width 44 height 8
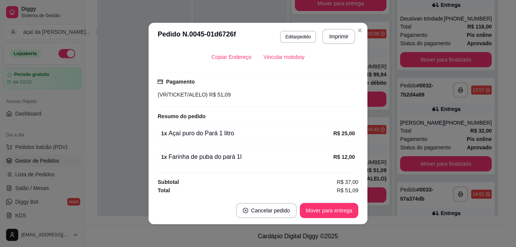
scroll to position [178, 0]
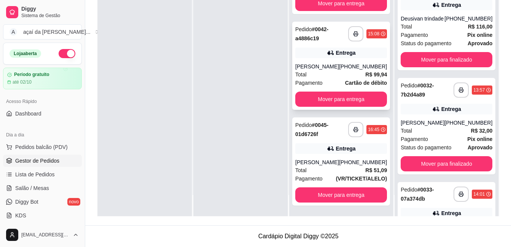
click at [351, 63] on div "[PHONE_NUMBER]" at bounding box center [363, 67] width 48 height 8
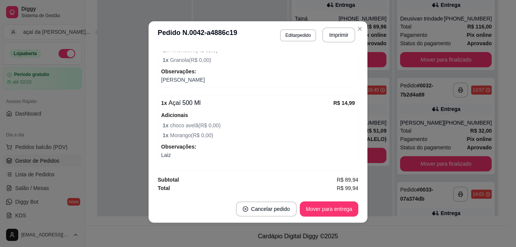
scroll to position [0, 0]
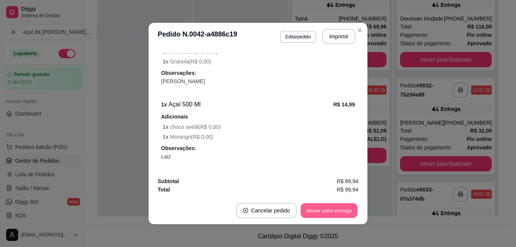
click at [322, 210] on button "Mover para entrega" at bounding box center [329, 210] width 57 height 15
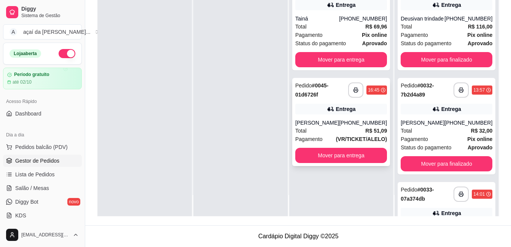
click at [338, 127] on div "Mateus Mendes Mota" at bounding box center [317, 123] width 44 height 8
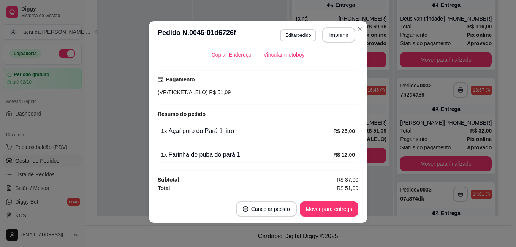
scroll to position [128, 0]
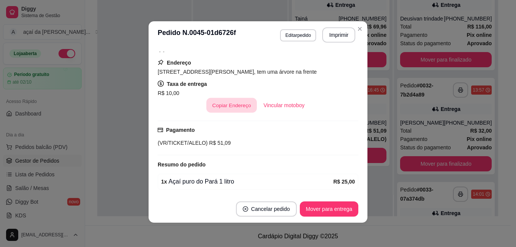
click at [229, 100] on button "Copiar Endereço" at bounding box center [231, 105] width 51 height 15
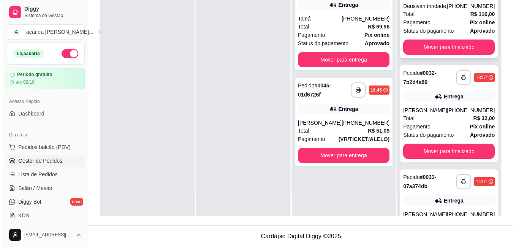
scroll to position [0, 0]
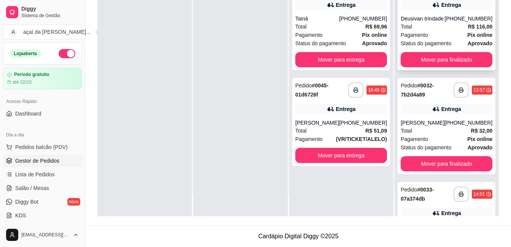
click at [441, 31] on div "Total R$ 116,00" at bounding box center [446, 26] width 92 height 8
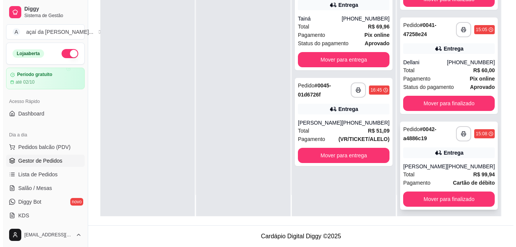
scroll to position [800, 0]
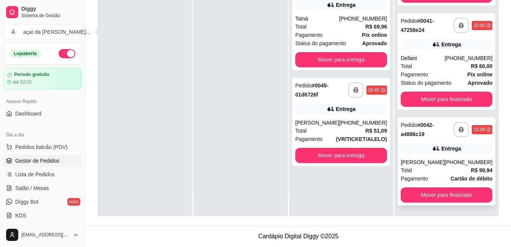
click at [409, 154] on div "**********" at bounding box center [446, 161] width 98 height 88
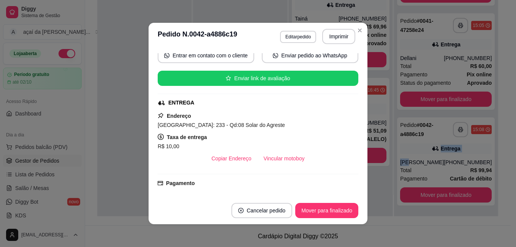
scroll to position [89, 0]
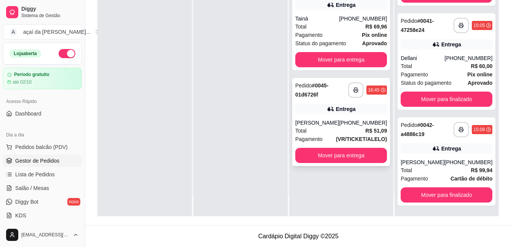
click at [324, 116] on div "**********" at bounding box center [341, 122] width 98 height 88
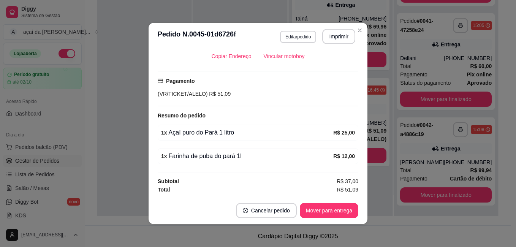
scroll to position [2, 0]
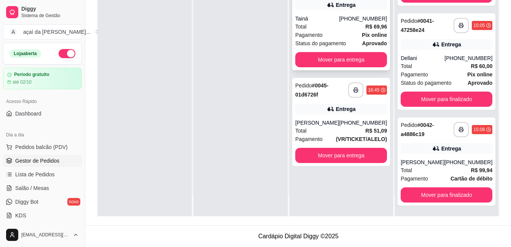
click at [341, 39] on div "Pagamento Pix online" at bounding box center [341, 35] width 92 height 8
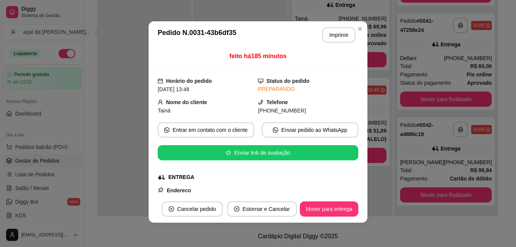
scroll to position [0, 0]
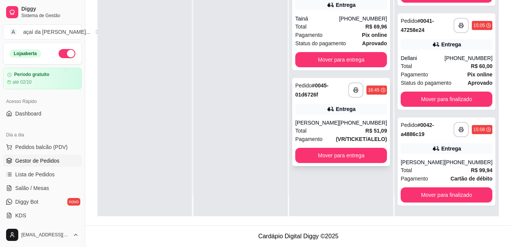
click at [351, 127] on div "(64) 99252-9952" at bounding box center [363, 123] width 48 height 8
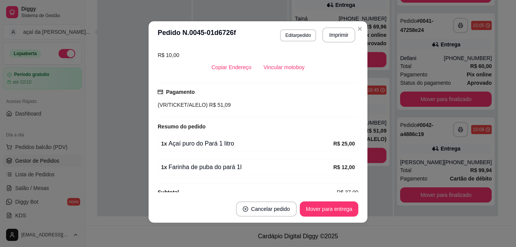
scroll to position [178, 0]
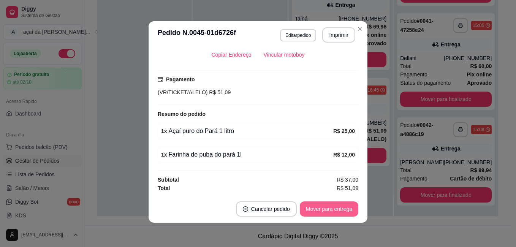
click at [325, 209] on button "Mover para entrega" at bounding box center [329, 208] width 59 height 15
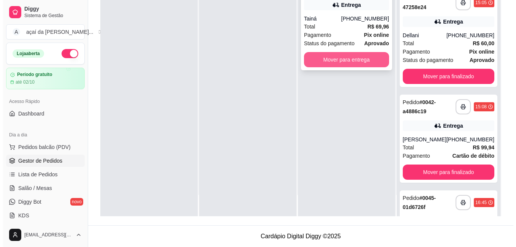
scroll to position [0, 0]
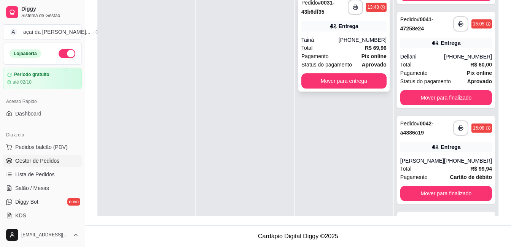
click at [363, 51] on div "Total R$ 69,96" at bounding box center [343, 48] width 85 height 8
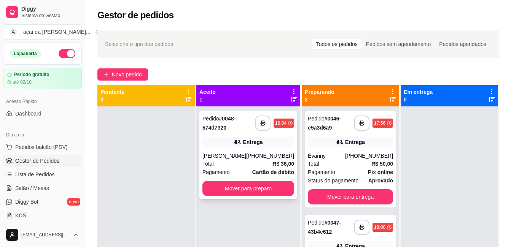
click at [260, 147] on div "**********" at bounding box center [248, 155] width 98 height 88
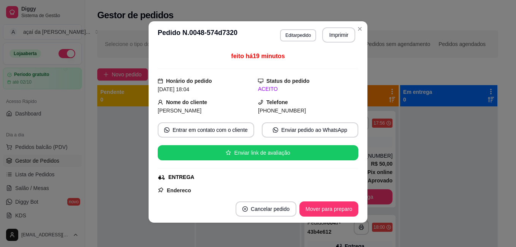
scroll to position [51, 0]
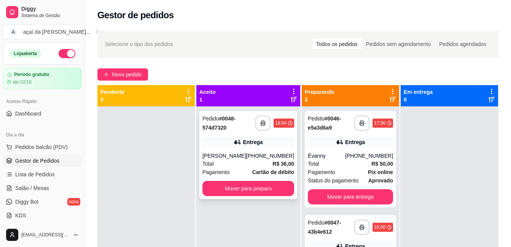
click at [255, 155] on div "(64) 99320-3677" at bounding box center [270, 156] width 48 height 8
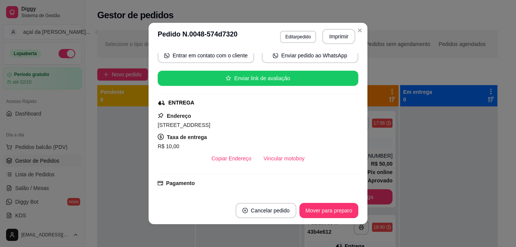
scroll to position [63, 0]
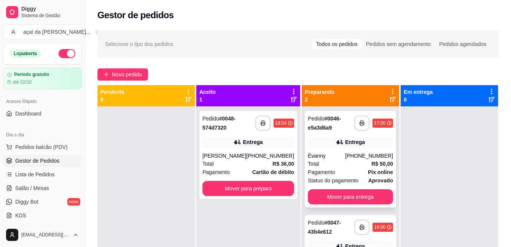
click at [324, 159] on div "Évanny" at bounding box center [326, 156] width 37 height 8
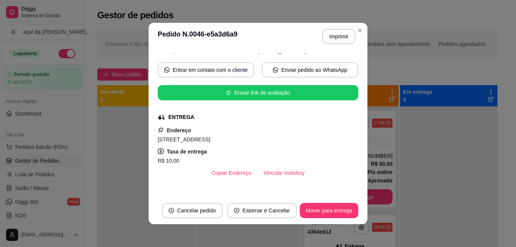
scroll to position [49, 0]
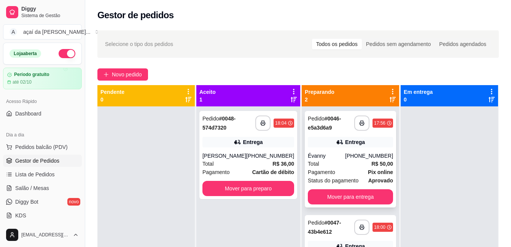
click at [343, 167] on div "Total R$ 50,00" at bounding box center [350, 164] width 85 height 8
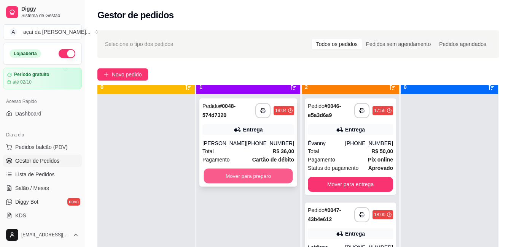
click at [281, 171] on button "Mover para preparo" at bounding box center [248, 176] width 89 height 15
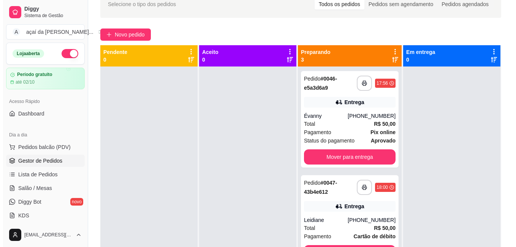
scroll to position [2, 0]
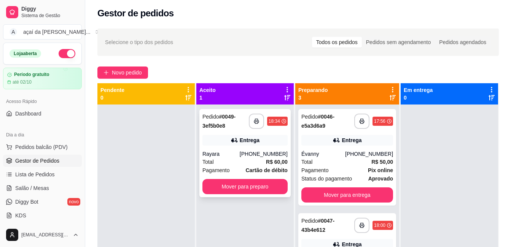
click at [255, 141] on div "Entrega" at bounding box center [249, 140] width 20 height 8
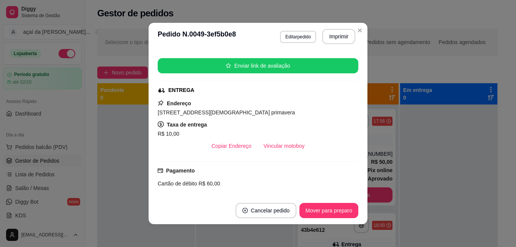
scroll to position [140, 0]
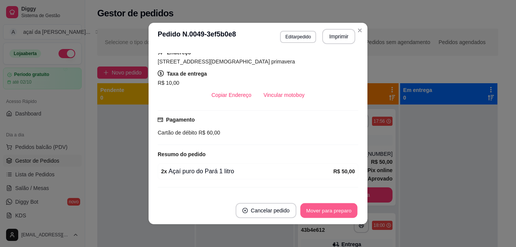
click at [333, 207] on button "Mover para preparo" at bounding box center [328, 210] width 57 height 15
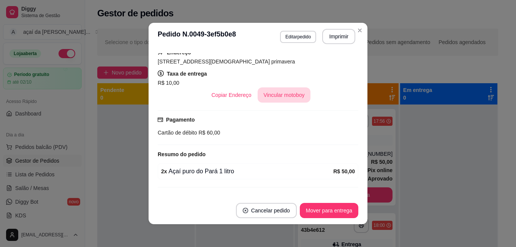
scroll to position [89, 0]
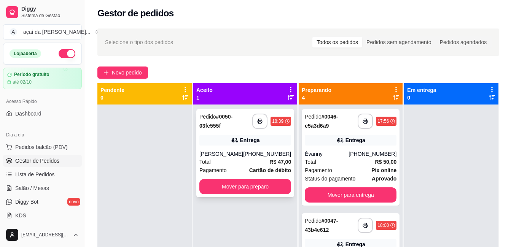
click at [243, 151] on div "Jeferson maia" at bounding box center [221, 154] width 44 height 8
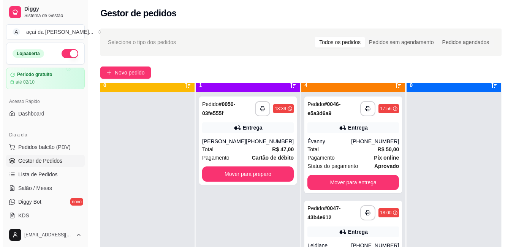
scroll to position [21, 0]
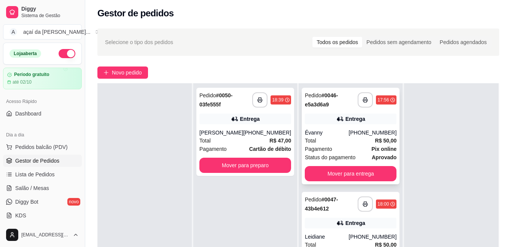
click at [317, 119] on div "Entrega" at bounding box center [350, 119] width 92 height 11
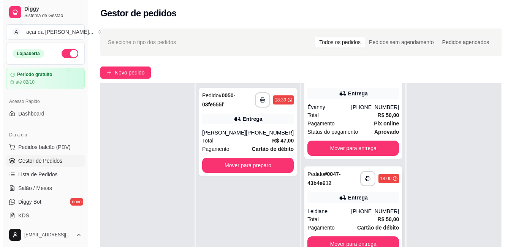
scroll to position [51, 0]
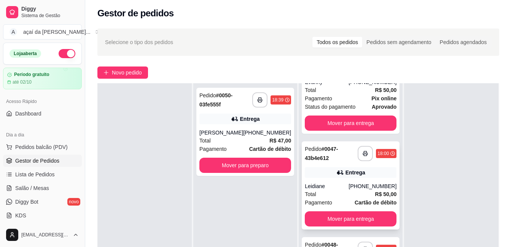
click at [310, 167] on div "Entrega" at bounding box center [350, 172] width 92 height 11
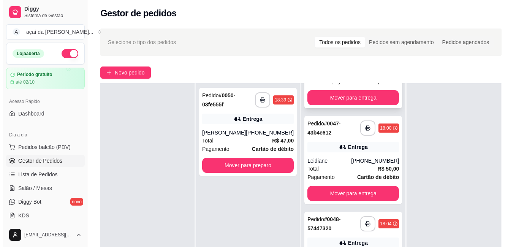
scroll to position [89, 0]
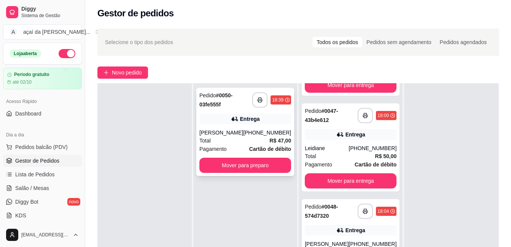
click at [223, 138] on div "Total R$ 47,00" at bounding box center [245, 140] width 92 height 8
click at [345, 138] on div "Entrega" at bounding box center [355, 135] width 20 height 8
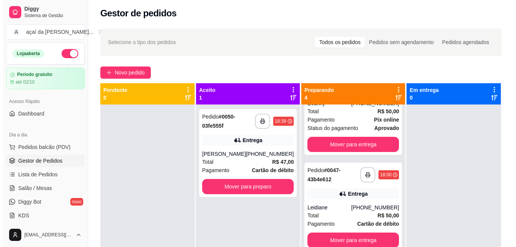
scroll to position [38, 0]
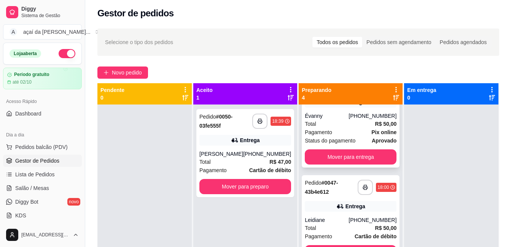
click at [357, 130] on div "Pagamento Pix online" at bounding box center [350, 132] width 92 height 8
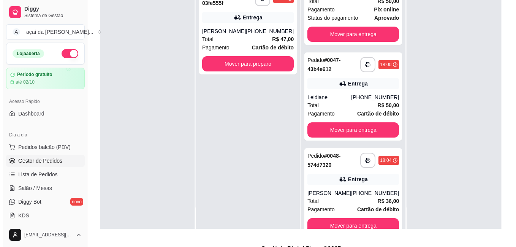
scroll to position [116, 0]
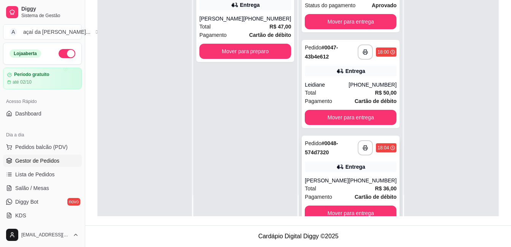
click at [345, 168] on div "Entrega" at bounding box center [355, 167] width 20 height 8
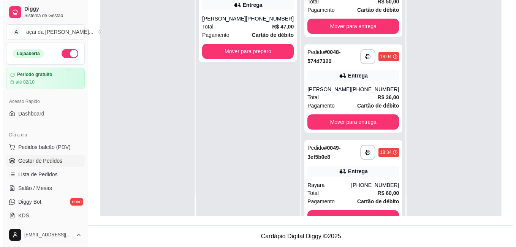
scroll to position [144, 0]
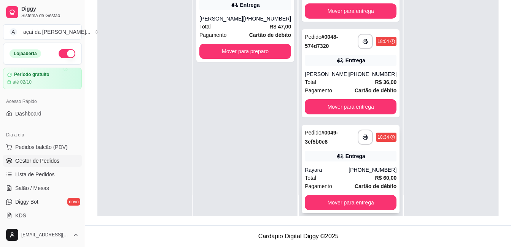
click at [322, 153] on div "Entrega" at bounding box center [350, 156] width 92 height 11
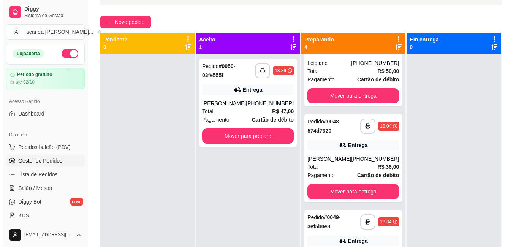
scroll to position [21, 0]
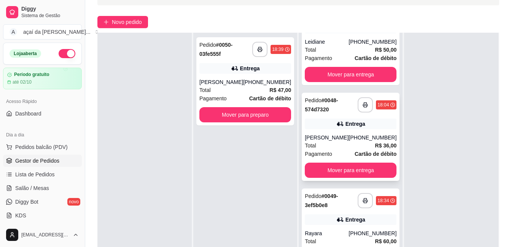
click at [335, 130] on div "**********" at bounding box center [350, 137] width 98 height 88
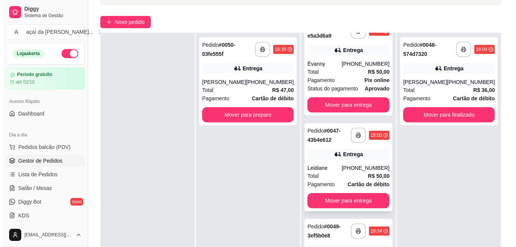
scroll to position [0, 0]
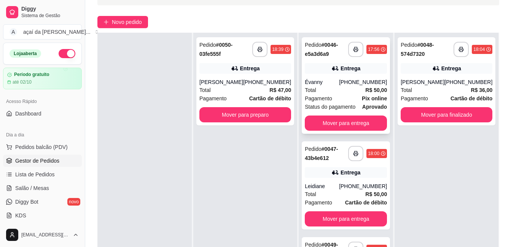
click at [344, 82] on div "(64) 99234-9859" at bounding box center [363, 82] width 48 height 8
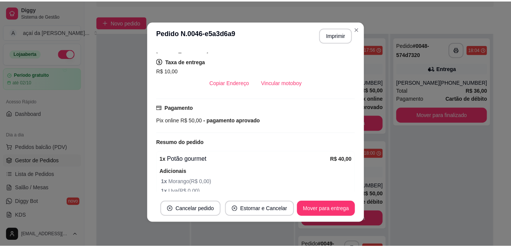
scroll to position [112, 0]
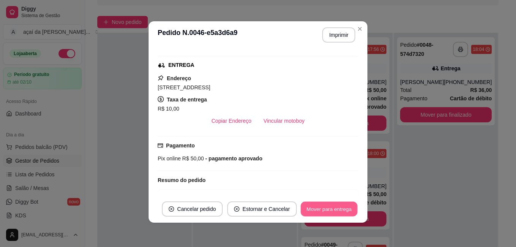
click at [316, 211] on button "Mover para entrega" at bounding box center [329, 209] width 57 height 15
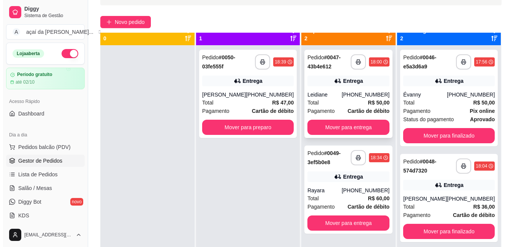
scroll to position [0, 0]
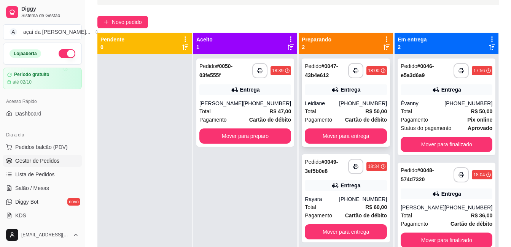
click at [344, 95] on div "Entrega" at bounding box center [345, 89] width 82 height 11
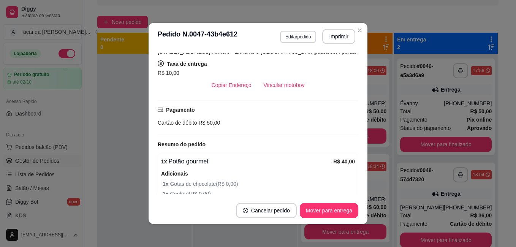
scroll to position [111, 0]
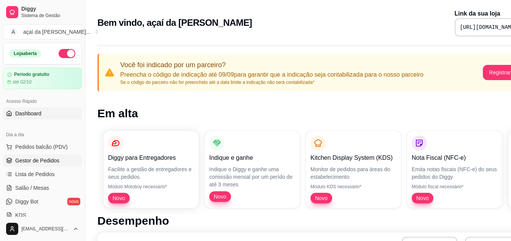
click at [28, 160] on span "Gestor de Pedidos" at bounding box center [37, 161] width 44 height 8
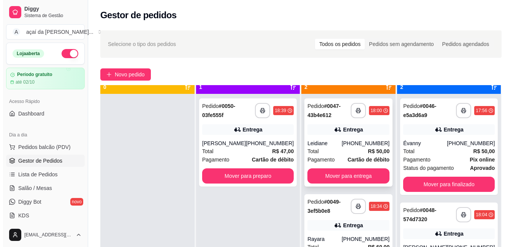
scroll to position [21, 0]
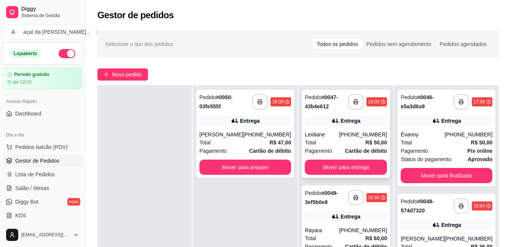
click at [337, 135] on div "Leidiane" at bounding box center [321, 135] width 34 height 8
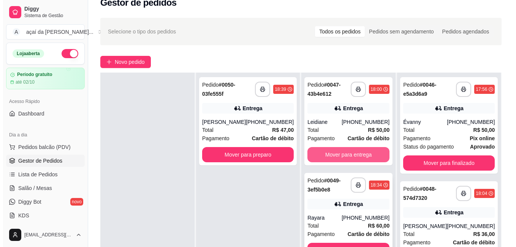
scroll to position [51, 0]
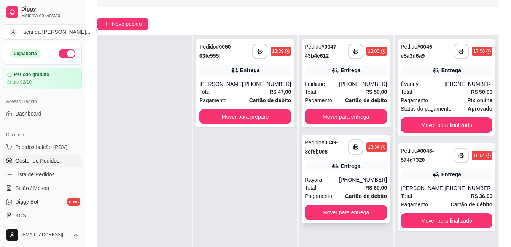
click at [310, 160] on div "**********" at bounding box center [345, 179] width 88 height 88
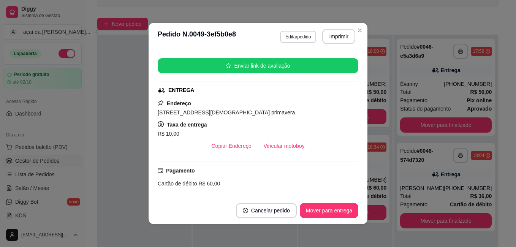
scroll to position [140, 0]
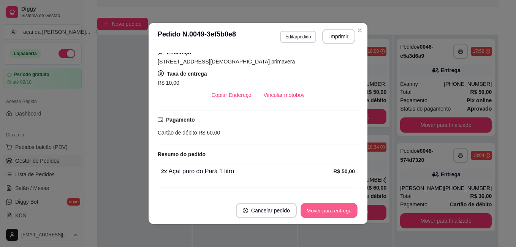
click at [318, 204] on button "Mover para entrega" at bounding box center [329, 210] width 57 height 15
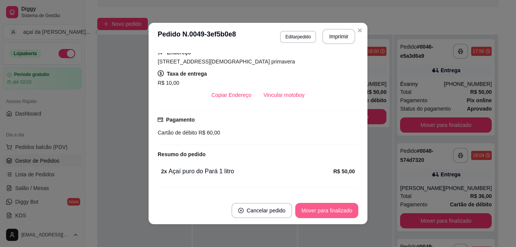
click at [319, 212] on button "Mover para finalizado" at bounding box center [326, 210] width 63 height 15
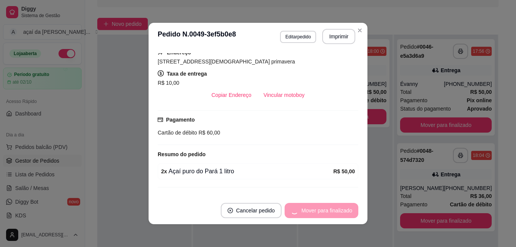
scroll to position [122, 0]
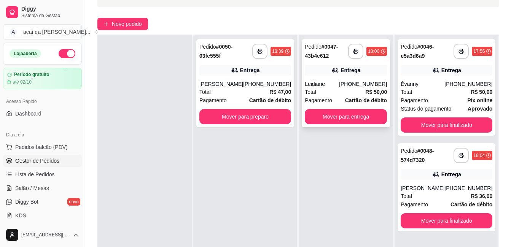
click at [330, 84] on div "Leidiane" at bounding box center [321, 84] width 34 height 8
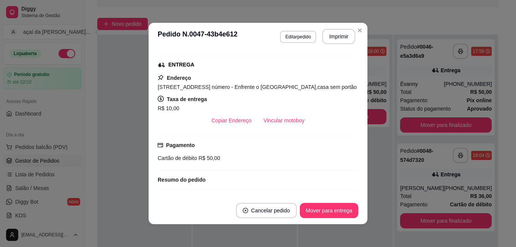
scroll to position [140, 0]
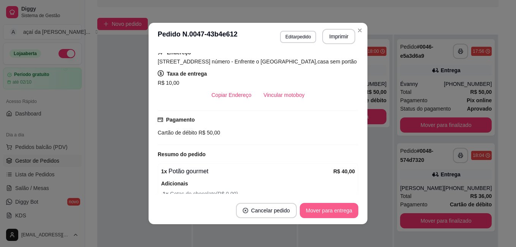
click at [332, 213] on button "Mover para entrega" at bounding box center [329, 210] width 59 height 15
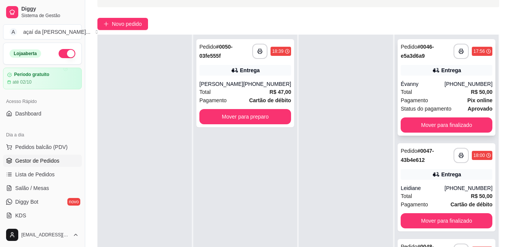
click at [432, 70] on icon at bounding box center [436, 71] width 8 height 8
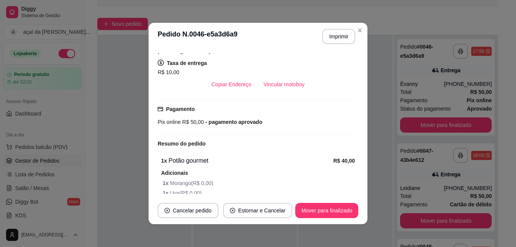
scroll to position [112, 0]
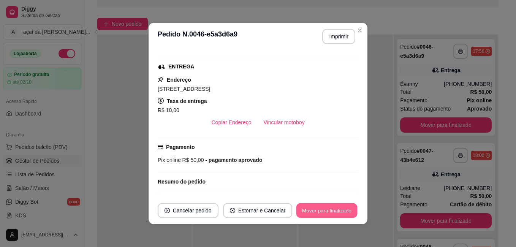
click at [317, 208] on button "Mover para finalizado" at bounding box center [327, 210] width 61 height 15
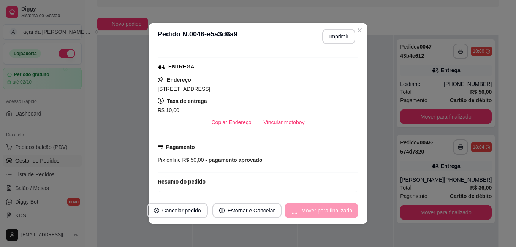
scroll to position [95, 0]
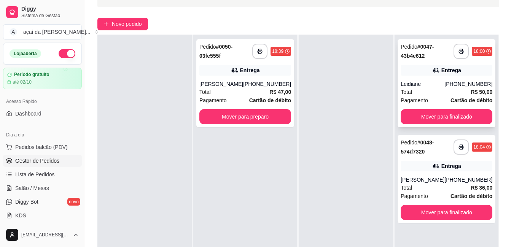
click at [423, 82] on div "Leidiane" at bounding box center [422, 84] width 44 height 8
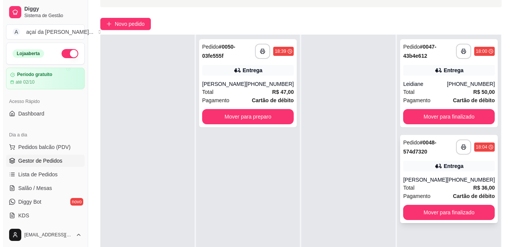
scroll to position [114, 0]
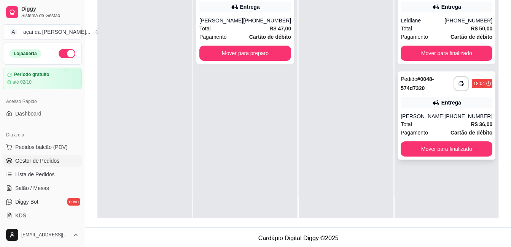
click at [444, 113] on div "Ana Maria" at bounding box center [422, 117] width 44 height 8
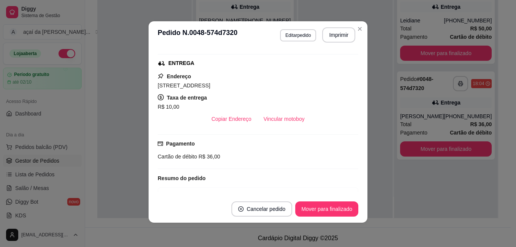
scroll to position [127, 0]
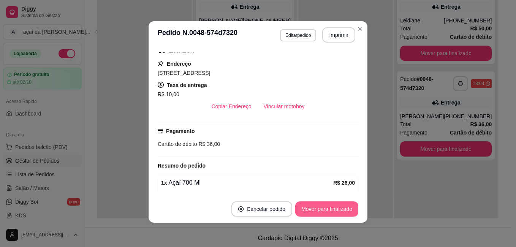
click at [339, 204] on button "Mover para finalizado" at bounding box center [326, 208] width 63 height 15
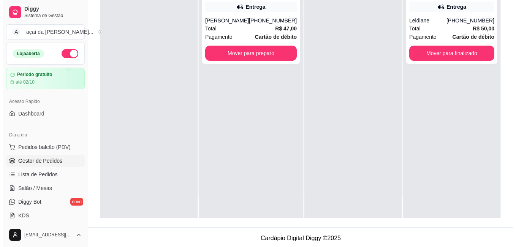
scroll to position [0, 0]
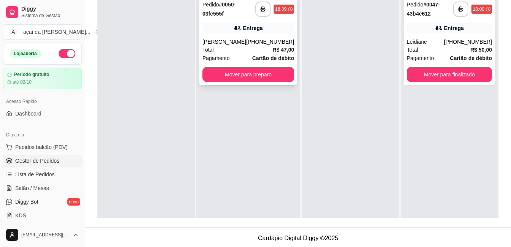
click at [209, 32] on div "Entrega" at bounding box center [248, 28] width 92 height 11
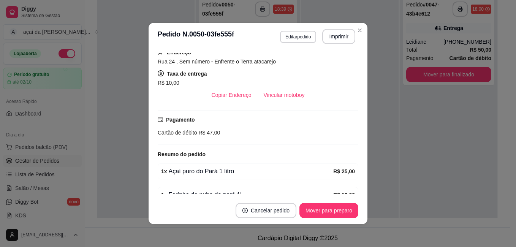
scroll to position [114, 0]
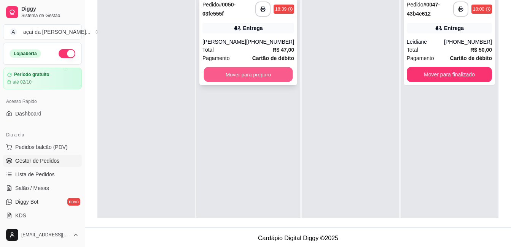
click at [241, 74] on button "Mover para preparo" at bounding box center [248, 74] width 89 height 15
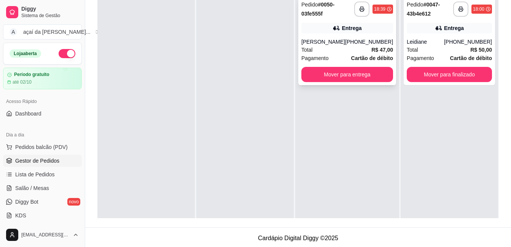
click at [331, 46] on div "Total R$ 47,00" at bounding box center [347, 50] width 92 height 8
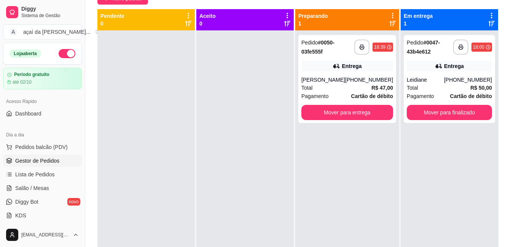
scroll to position [38, 0]
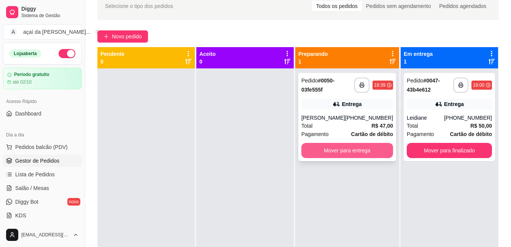
click at [350, 146] on button "Mover para entrega" at bounding box center [347, 150] width 92 height 15
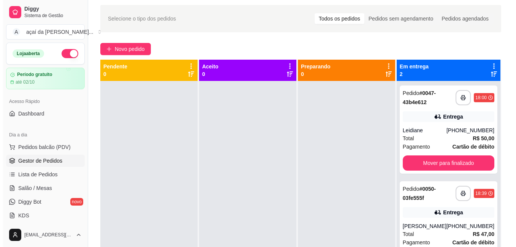
scroll to position [0, 0]
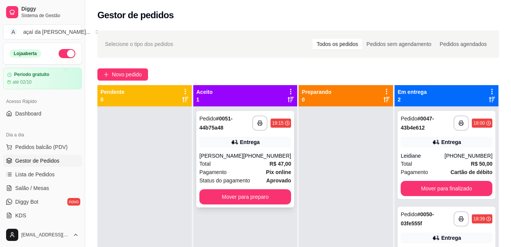
click at [224, 160] on div "Eva Alves de Oliveira" at bounding box center [221, 156] width 44 height 8
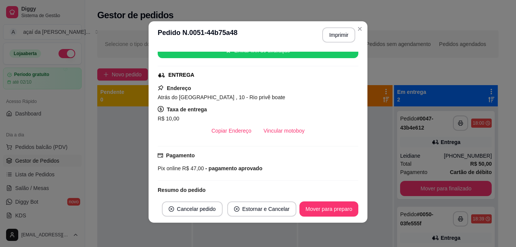
scroll to position [90, 0]
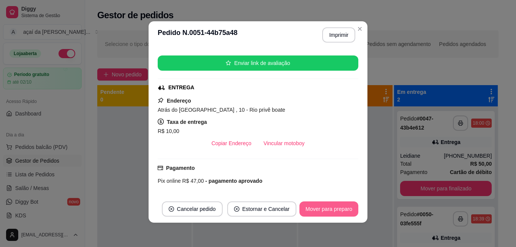
click at [325, 209] on button "Mover para preparo" at bounding box center [329, 208] width 59 height 15
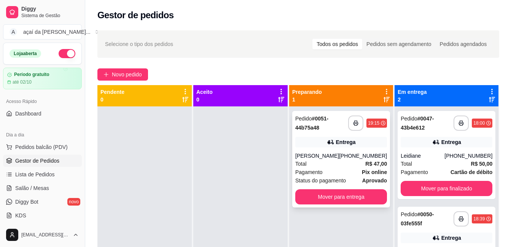
click at [328, 153] on div "Eva Alves de Oliveira" at bounding box center [317, 156] width 44 height 8
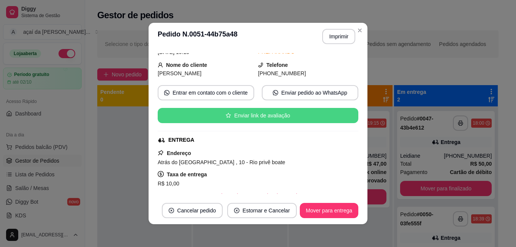
scroll to position [77, 0]
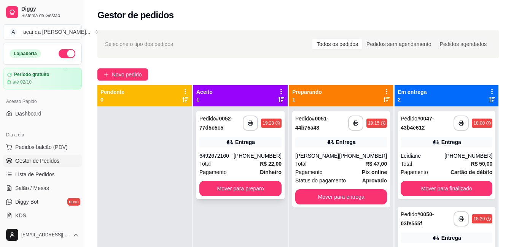
click at [233, 144] on icon at bounding box center [230, 142] width 8 height 8
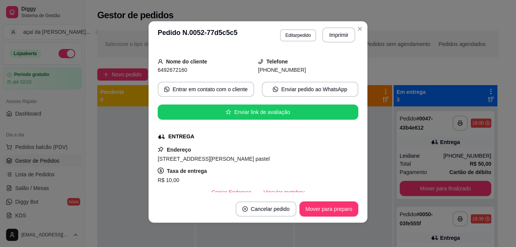
scroll to position [0, 0]
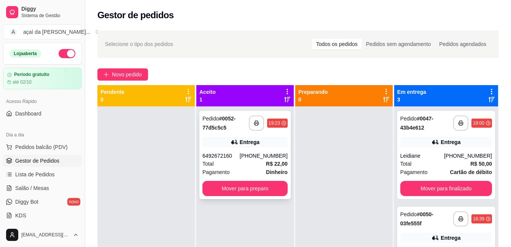
click at [244, 152] on div "**********" at bounding box center [244, 155] width 91 height 88
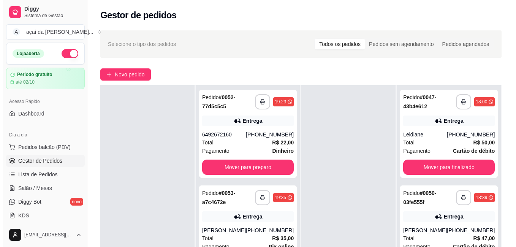
scroll to position [51, 0]
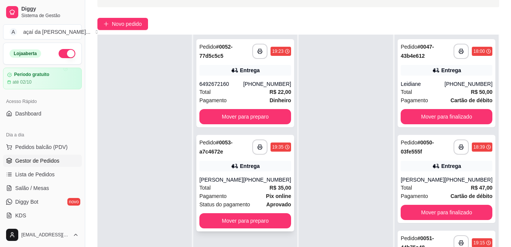
click at [248, 165] on div "Entrega" at bounding box center [250, 166] width 20 height 8
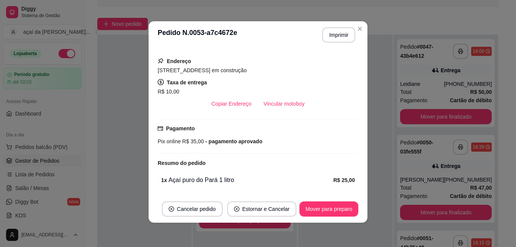
scroll to position [117, 0]
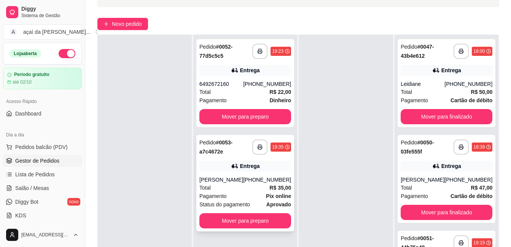
click at [239, 185] on div "Total R$ 35,00" at bounding box center [245, 188] width 92 height 8
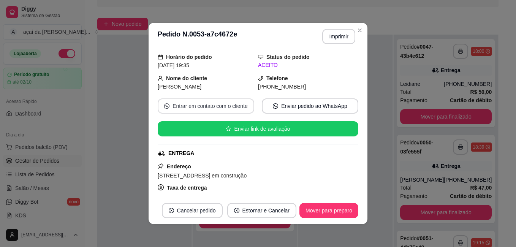
scroll to position [51, 0]
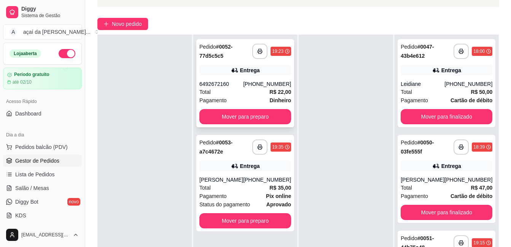
click at [230, 54] on div "Pedido # 0052-77d5c5c5" at bounding box center [225, 51] width 53 height 18
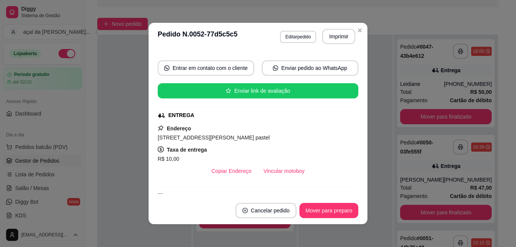
scroll to position [101, 0]
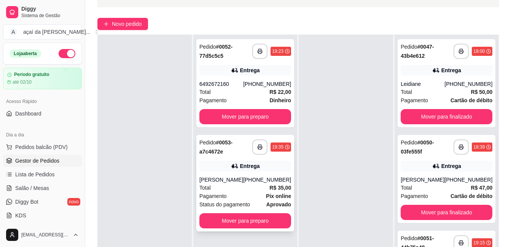
click at [217, 178] on div "Vitorya Lino Lopes" at bounding box center [221, 180] width 44 height 8
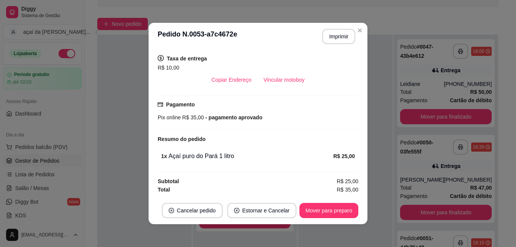
scroll to position [2, 0]
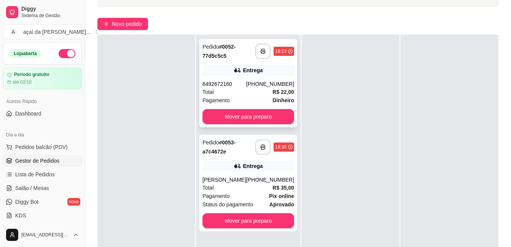
click at [231, 69] on div "Entrega" at bounding box center [248, 70] width 92 height 11
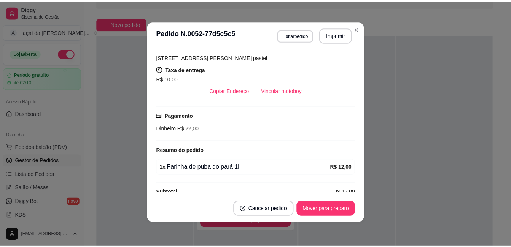
scroll to position [129, 0]
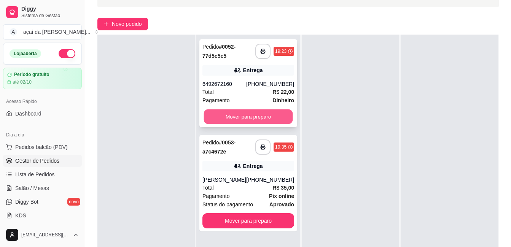
click at [242, 111] on button "Mover para preparo" at bounding box center [248, 116] width 89 height 15
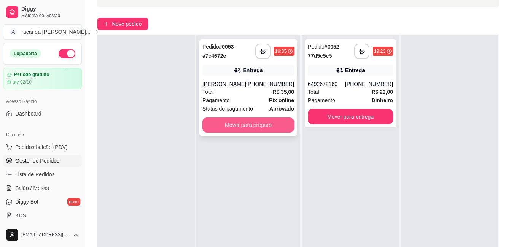
click at [239, 123] on button "Mover para preparo" at bounding box center [248, 124] width 92 height 15
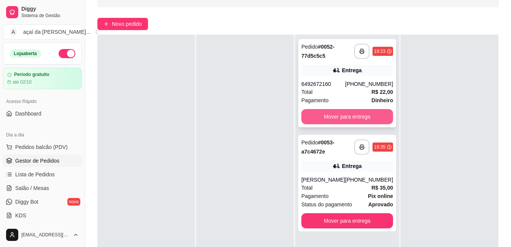
click at [319, 114] on button "Mover para entrega" at bounding box center [347, 116] width 92 height 15
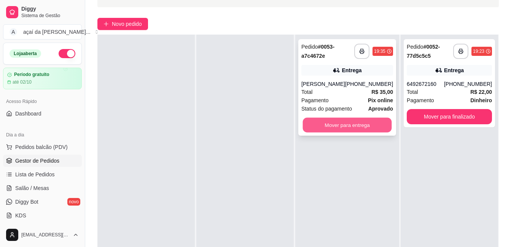
click at [350, 119] on button "Mover para entrega" at bounding box center [346, 125] width 89 height 15
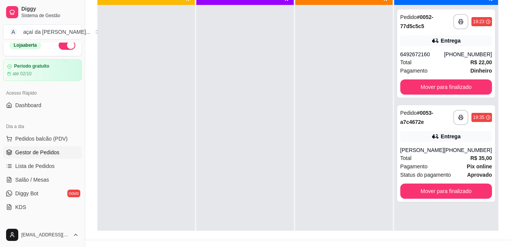
scroll to position [0, 0]
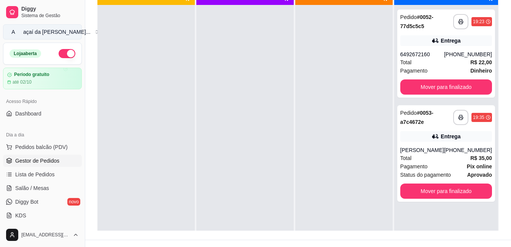
click at [49, 30] on div "açaí da jack ..." at bounding box center [56, 32] width 67 height 8
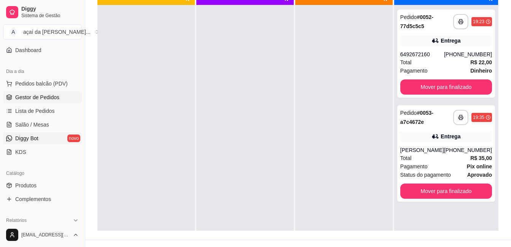
scroll to position [114, 0]
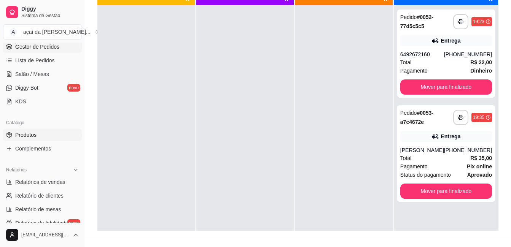
click at [29, 135] on span "Produtos" at bounding box center [25, 135] width 21 height 8
click at [39, 130] on link "Produtos" at bounding box center [42, 135] width 79 height 12
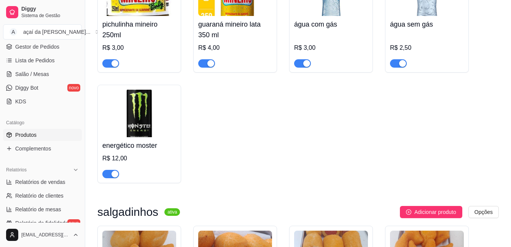
scroll to position [1499, 0]
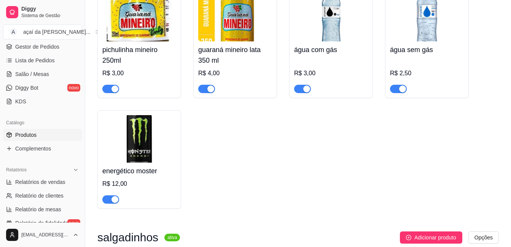
click at [108, 200] on span "button" at bounding box center [110, 199] width 17 height 8
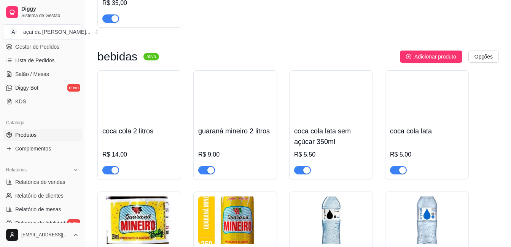
scroll to position [1283, 0]
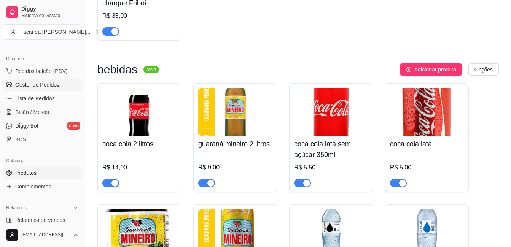
click at [46, 85] on span "Gestor de Pedidos" at bounding box center [37, 85] width 44 height 8
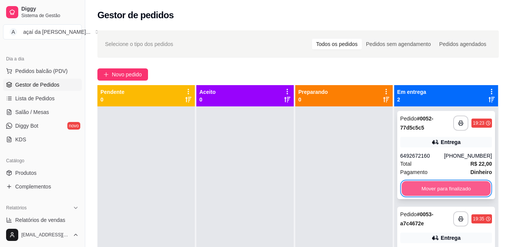
click at [452, 184] on button "Mover para finalizado" at bounding box center [445, 188] width 89 height 15
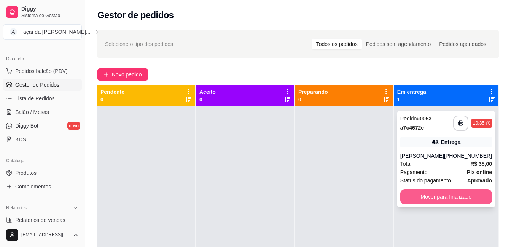
click at [448, 196] on button "Mover para finalizado" at bounding box center [446, 196] width 92 height 15
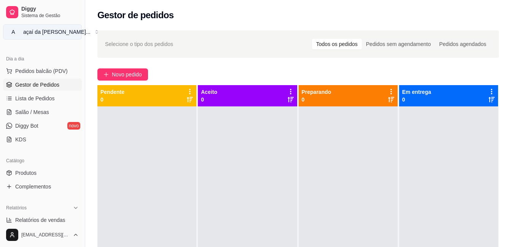
click at [48, 33] on div "açaí da jack ..." at bounding box center [56, 32] width 67 height 8
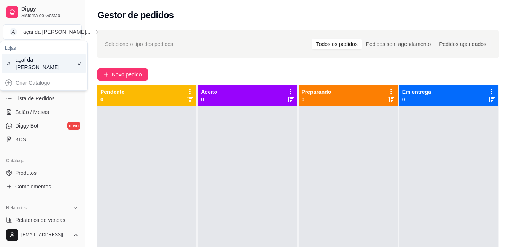
click at [137, 121] on div at bounding box center [146, 229] width 99 height 247
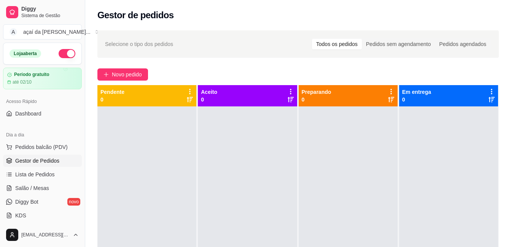
click at [60, 55] on button "button" at bounding box center [67, 53] width 17 height 9
click at [36, 54] on div "Loja fechada" at bounding box center [27, 53] width 35 height 8
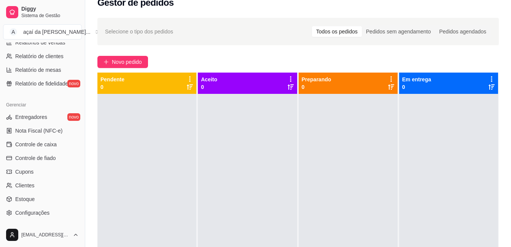
scroll to position [292, 0]
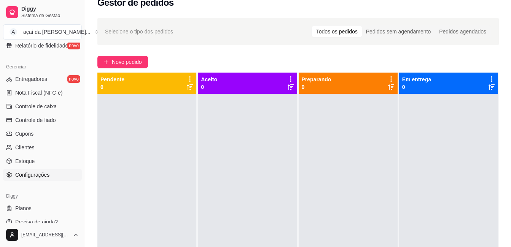
click at [48, 173] on span "Configurações" at bounding box center [32, 175] width 34 height 8
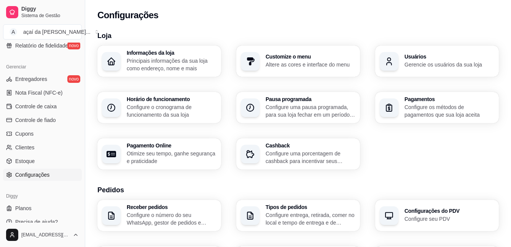
click at [241, 108] on div "Pausa programada Configure uma pausa programada, para sua loja fechar em um per…" at bounding box center [298, 107] width 124 height 31
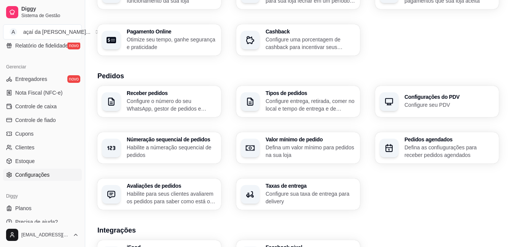
scroll to position [152, 0]
